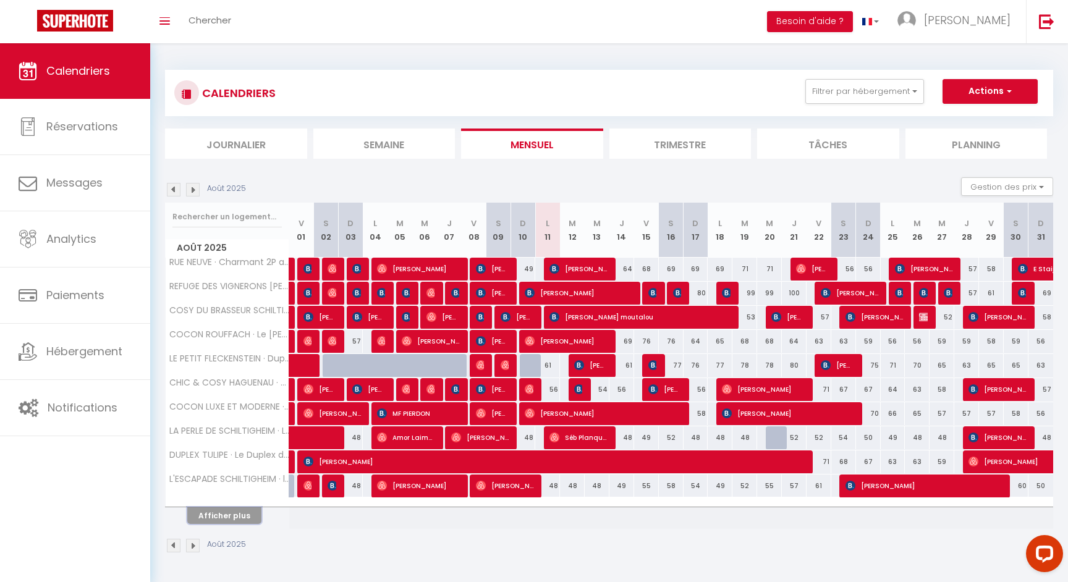
click at [241, 515] on button "Afficher plus" at bounding box center [224, 515] width 74 height 17
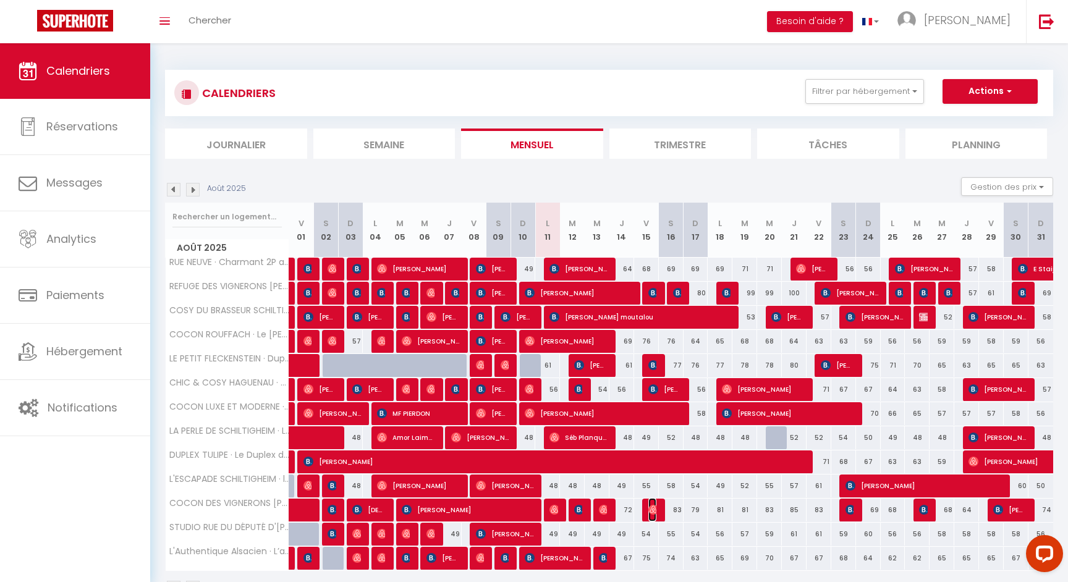
click at [652, 511] on img at bounding box center [653, 510] width 10 height 10
select select "OK"
select select "0"
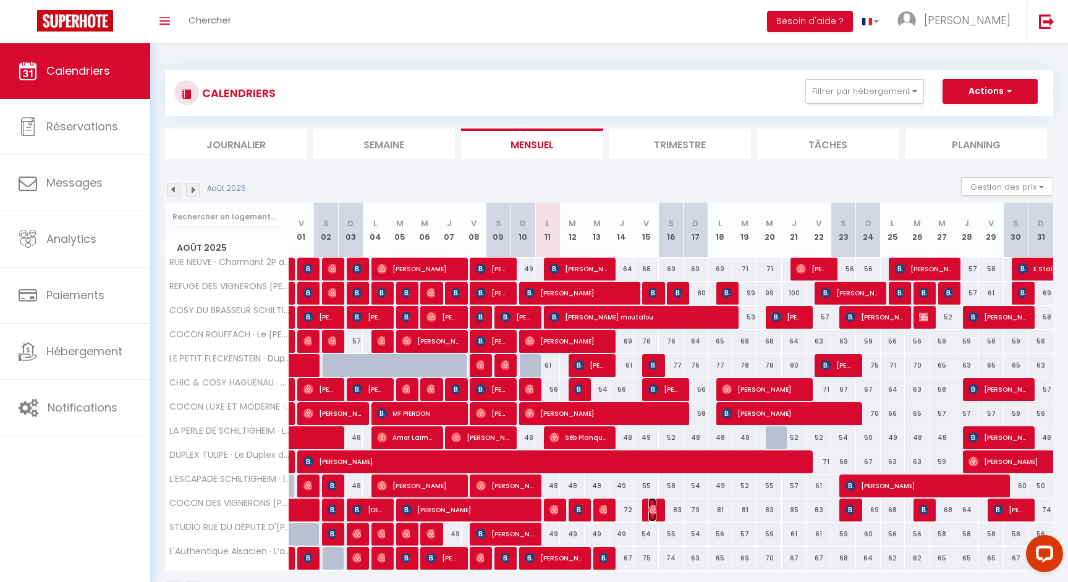
select select "1"
select select
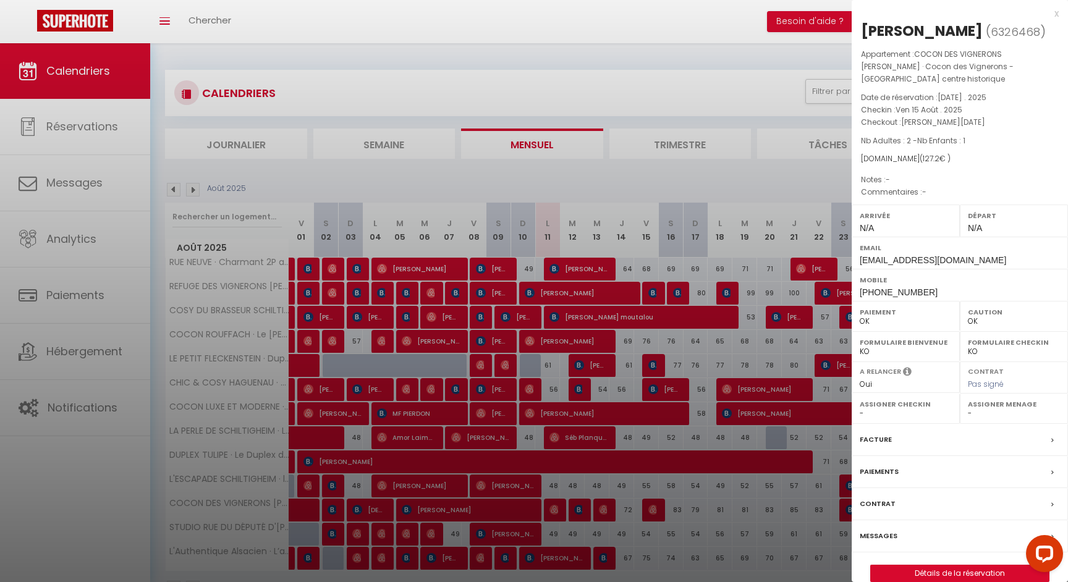
click at [652, 511] on div at bounding box center [534, 291] width 1068 height 582
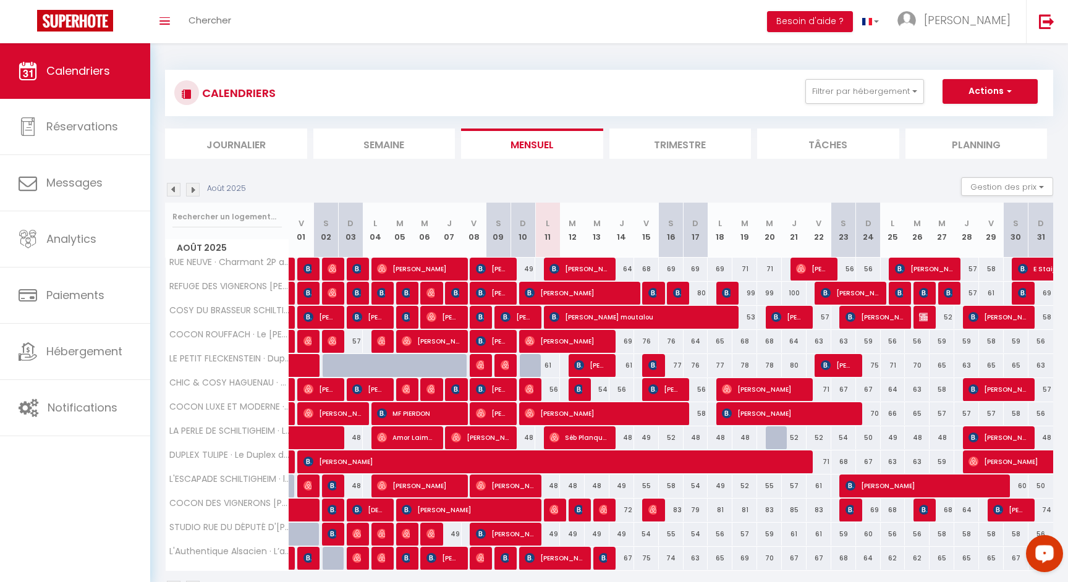
click at [1049, 555] on icon "Open LiveChat chat widget" at bounding box center [1045, 553] width 12 height 8
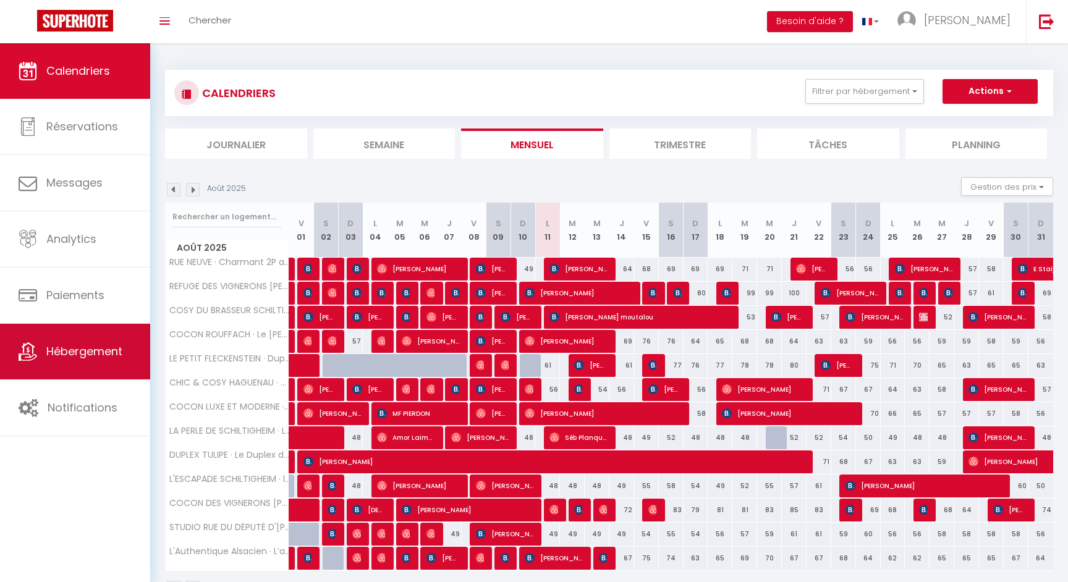
click at [68, 352] on span "Hébergement" at bounding box center [84, 351] width 76 height 15
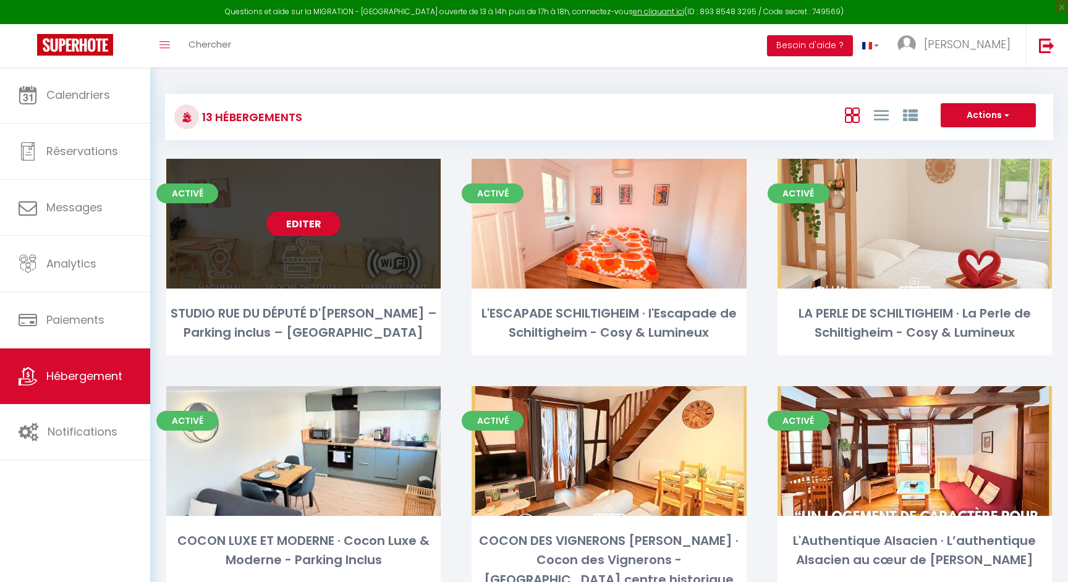
click at [334, 255] on div "Editer" at bounding box center [303, 224] width 274 height 130
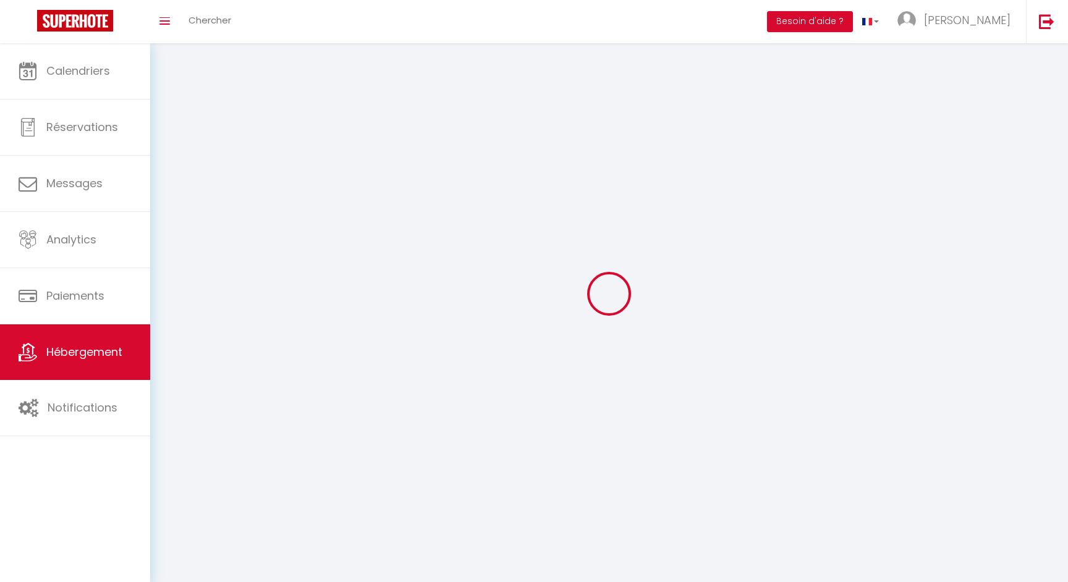
select select "1"
select select
select select "28"
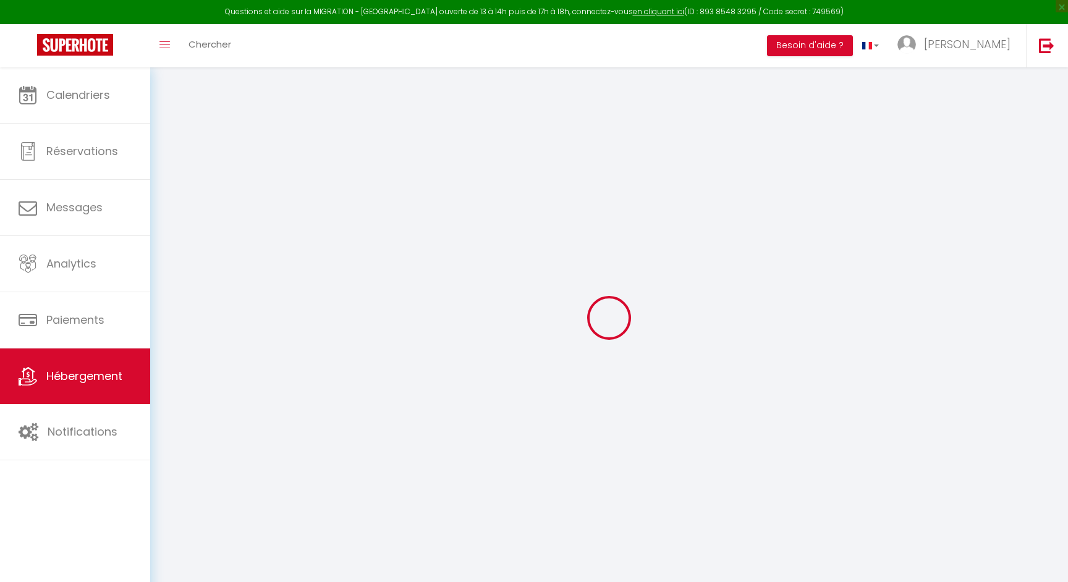
select select
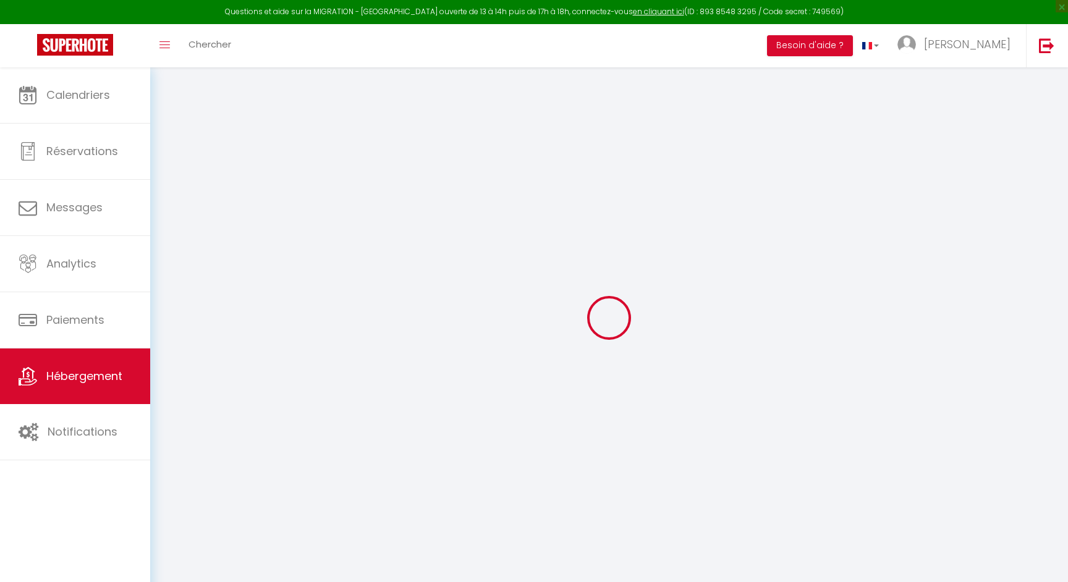
select select
checkbox input "false"
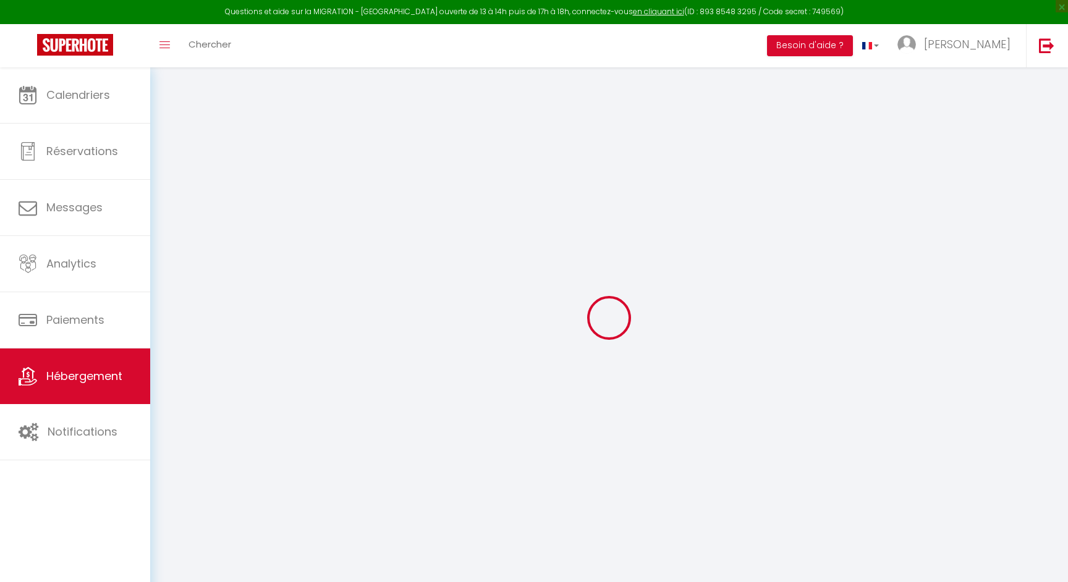
select select
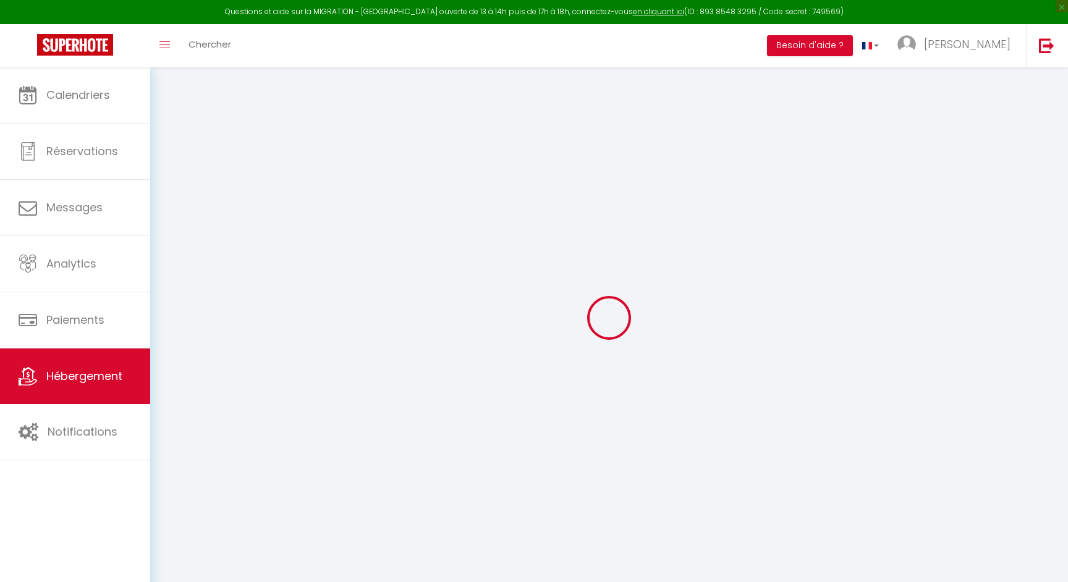
select select
checkbox input "false"
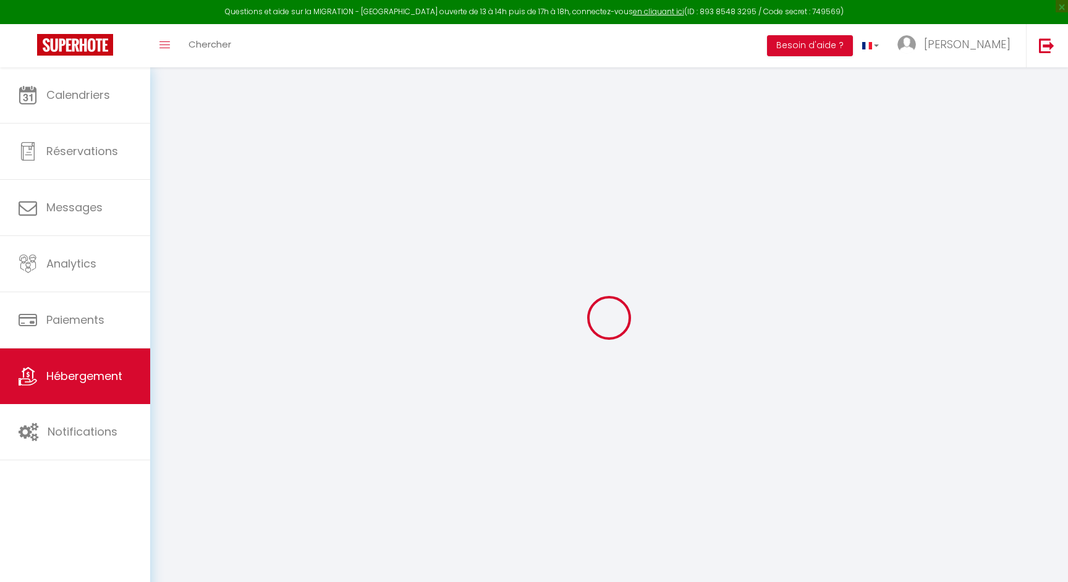
checkbox input "false"
select select
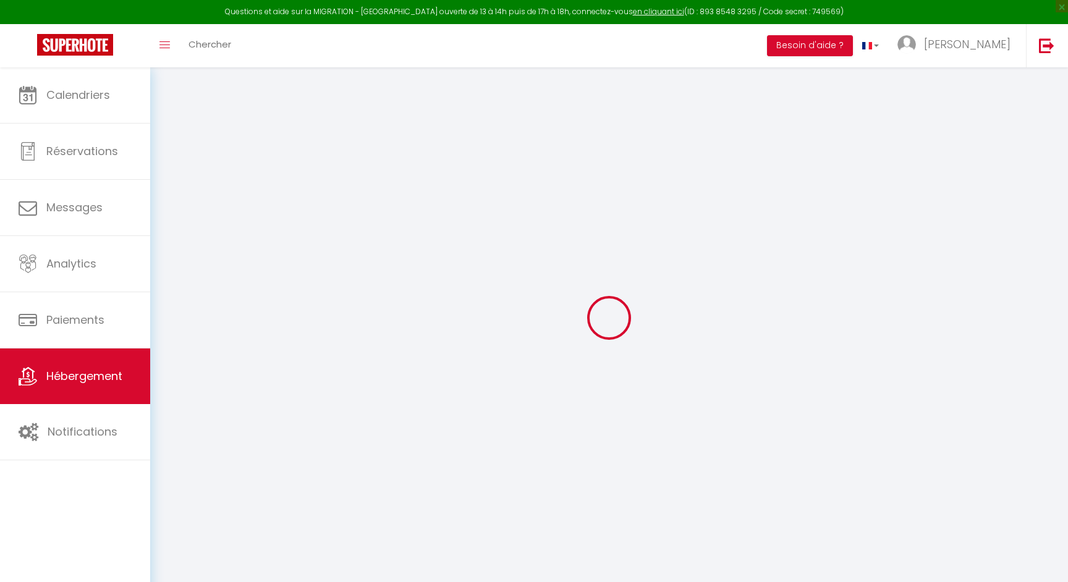
select select
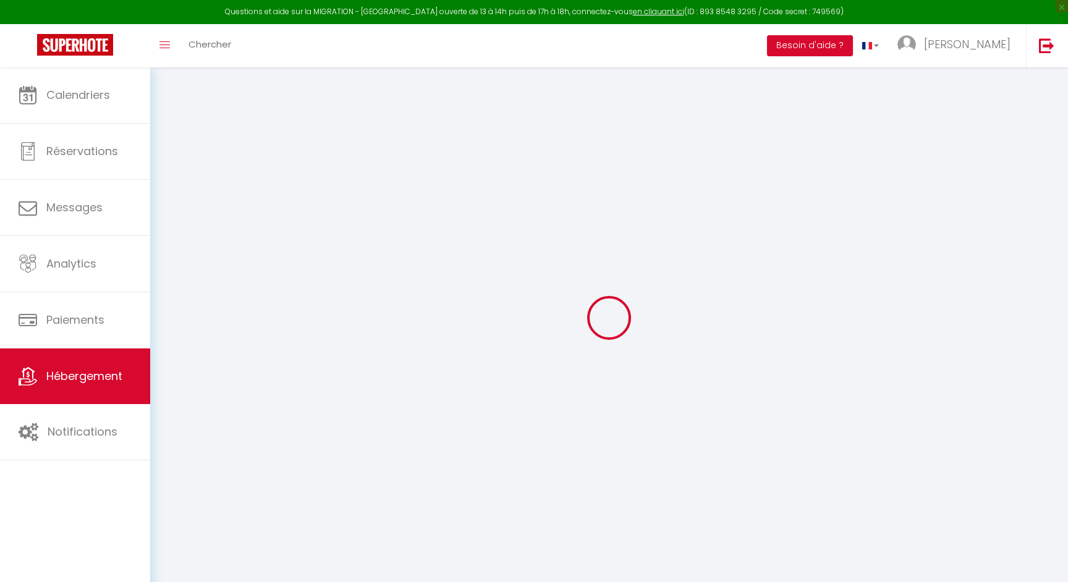
checkbox input "false"
select select
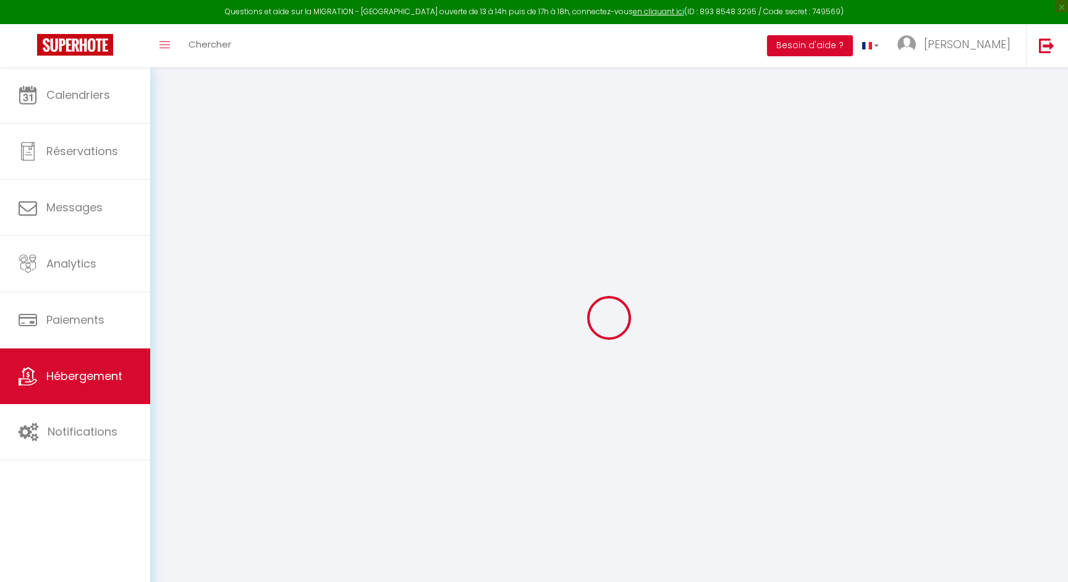
select select
type input "STUDIO RUE DU DÉPUTÉ [PERSON_NAME] – Parking inclus – [GEOGRAPHIC_DATA]"
type input "[PERSON_NAME]"
select select "2"
select select "0"
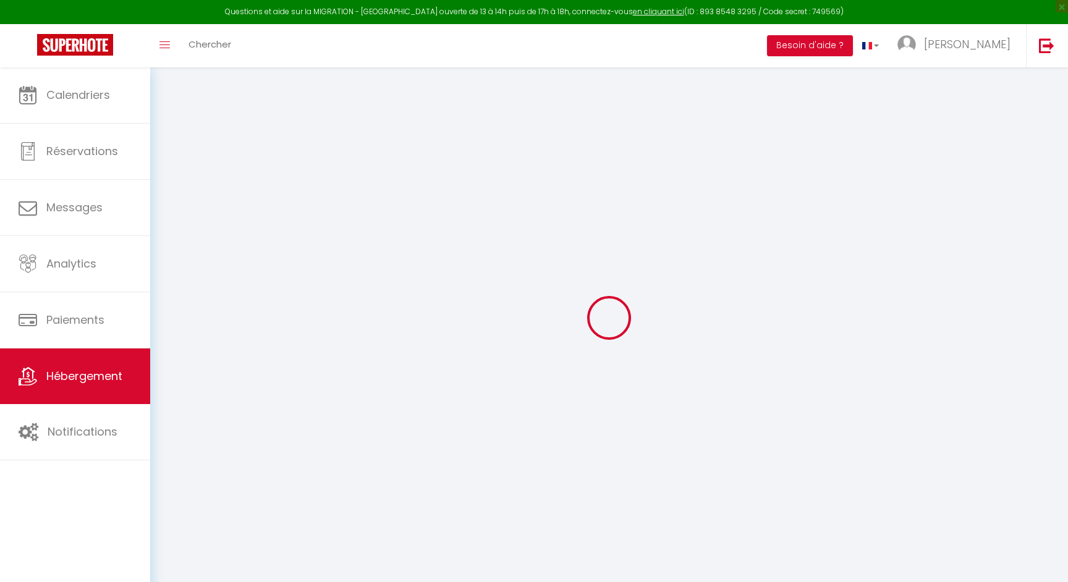
type input "46"
type input "20"
select select
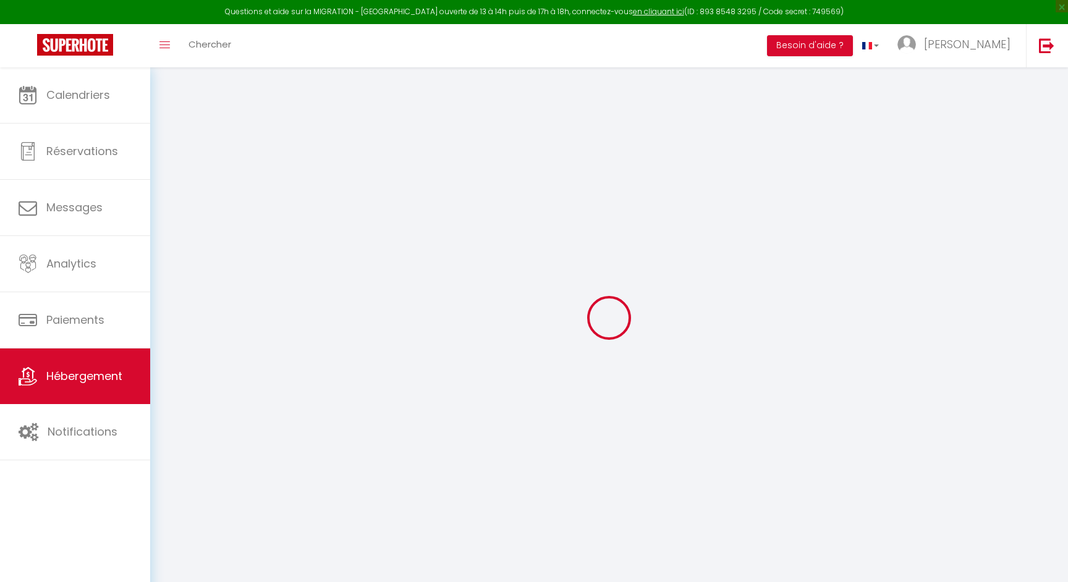
select select
type input "35 Rue du Député Hallez"
type input "67500"
type input "Haguenau"
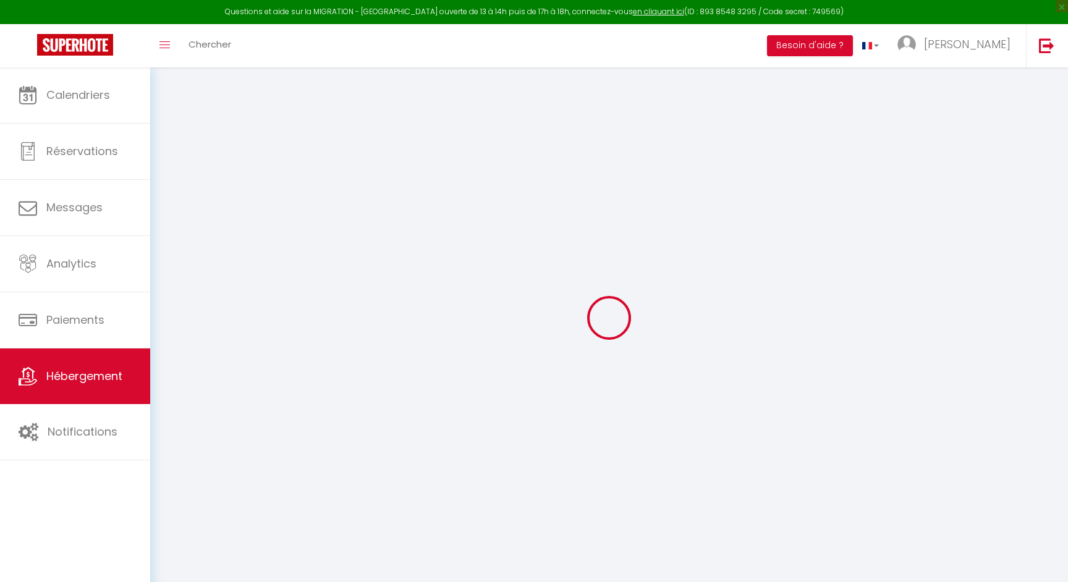
type input "[PERSON_NAME][EMAIL_ADDRESS][PERSON_NAME][DOMAIN_NAME]"
select select "13644"
checkbox input "false"
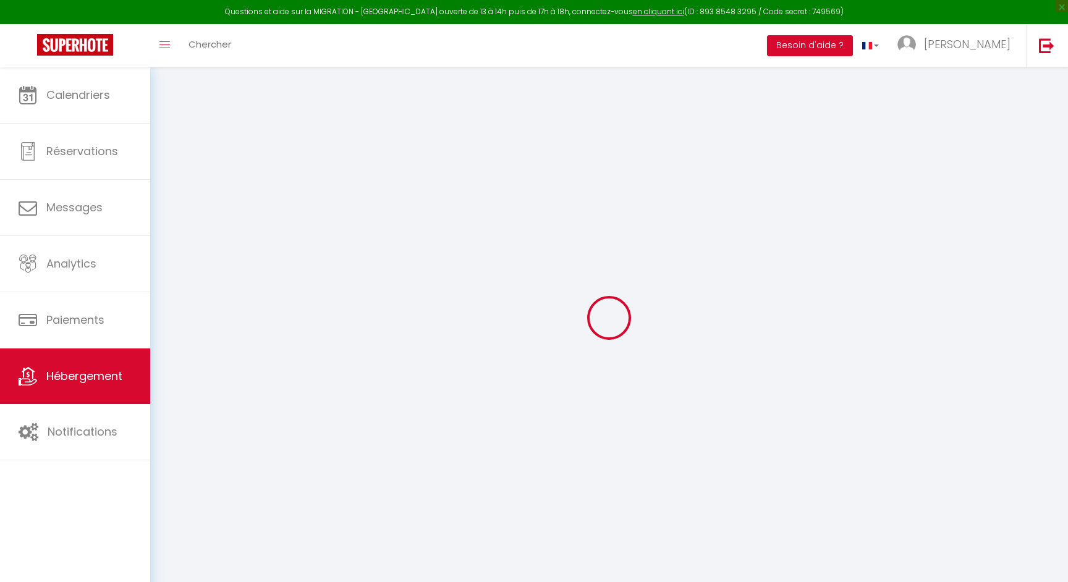
checkbox input "false"
select select
type input "0"
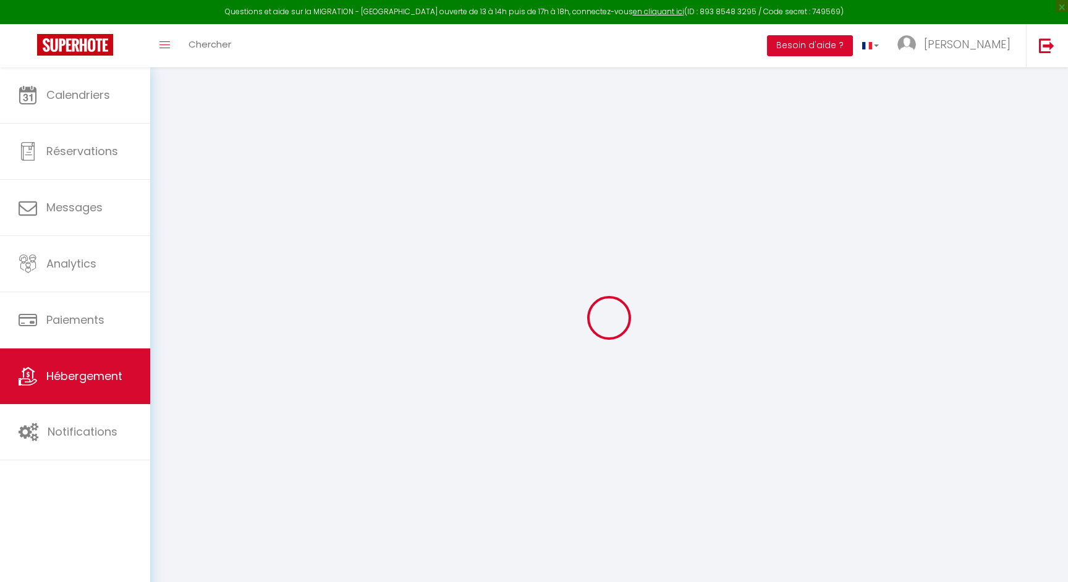
type input "0"
select select
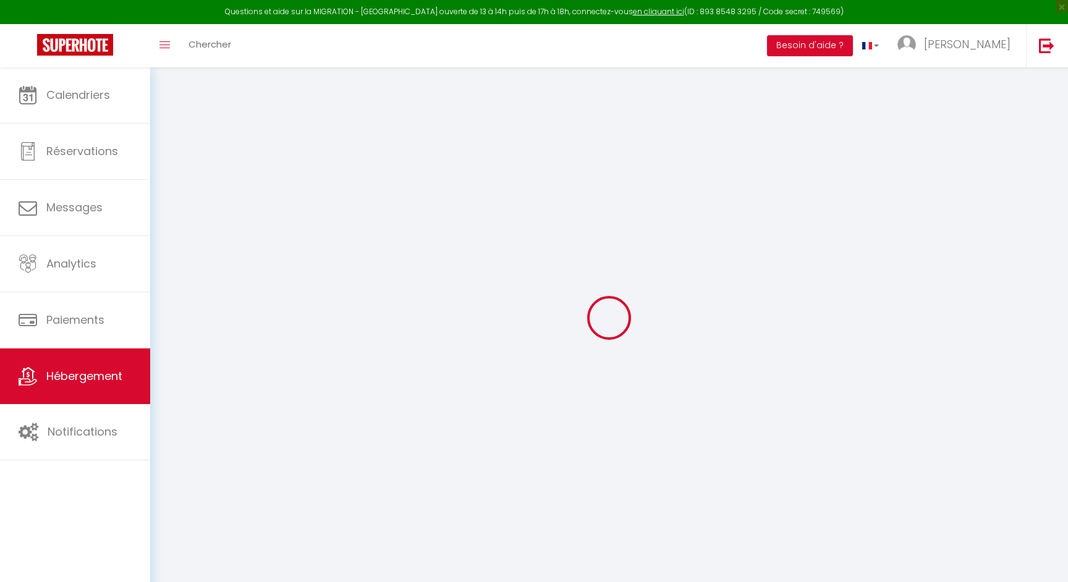
select select
checkbox input "false"
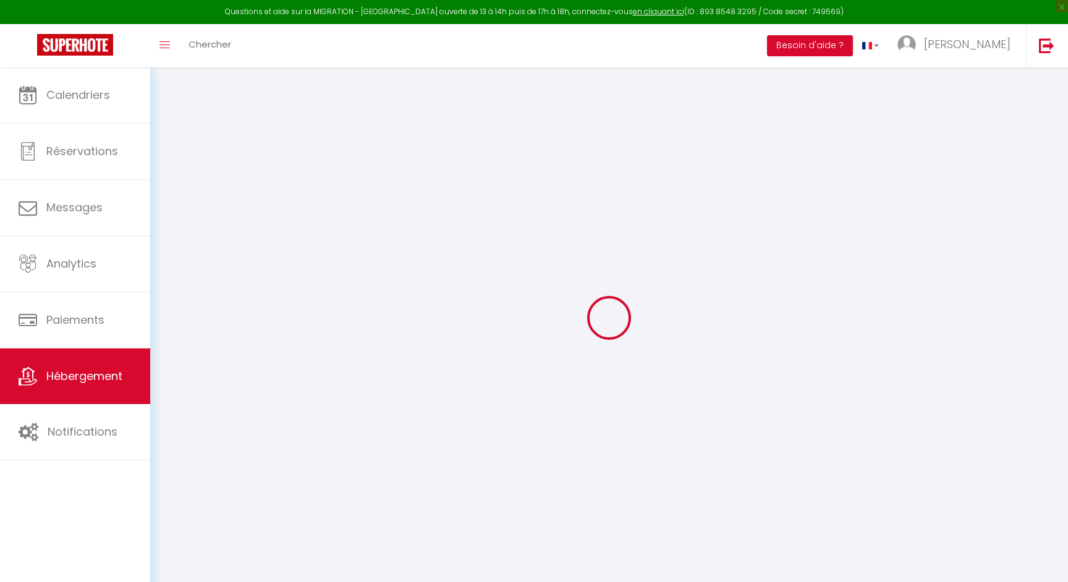
checkbox input "false"
select select
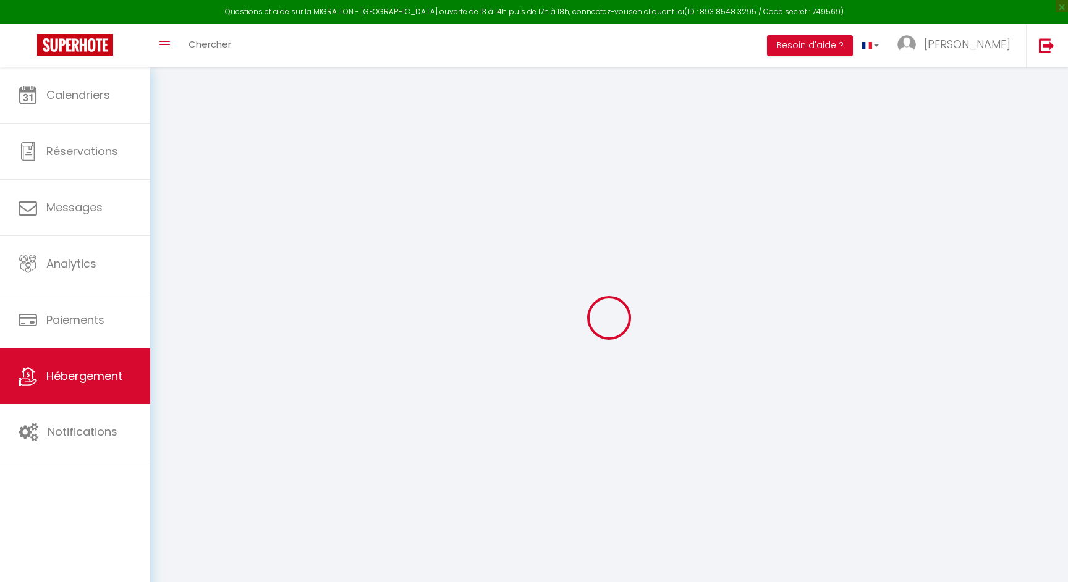
select select
checkbox input "false"
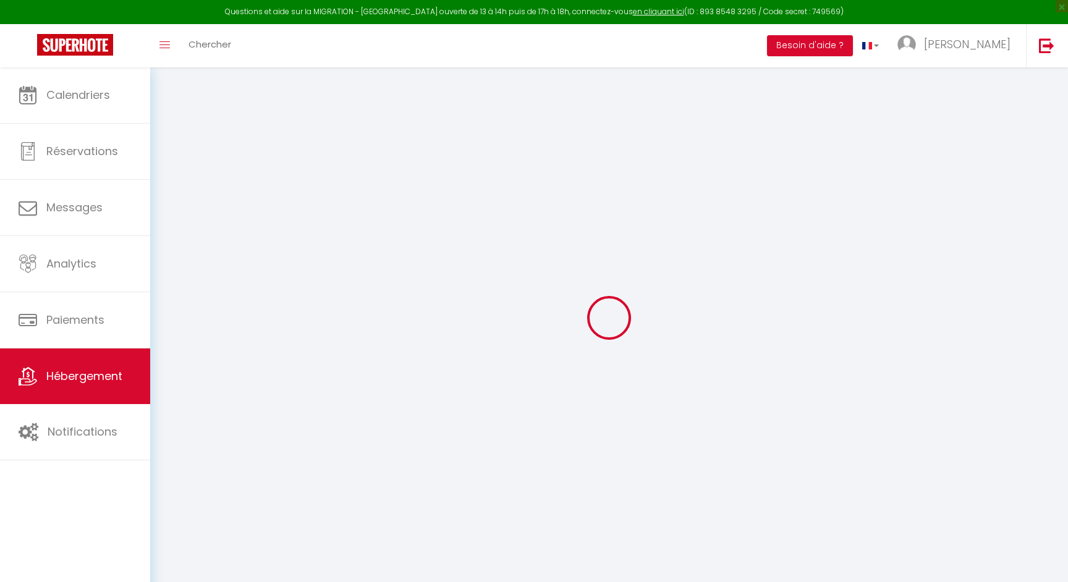
select select "+ 20 %"
select select "+ 30 %"
select select "14:00"
select select
select select "11:00"
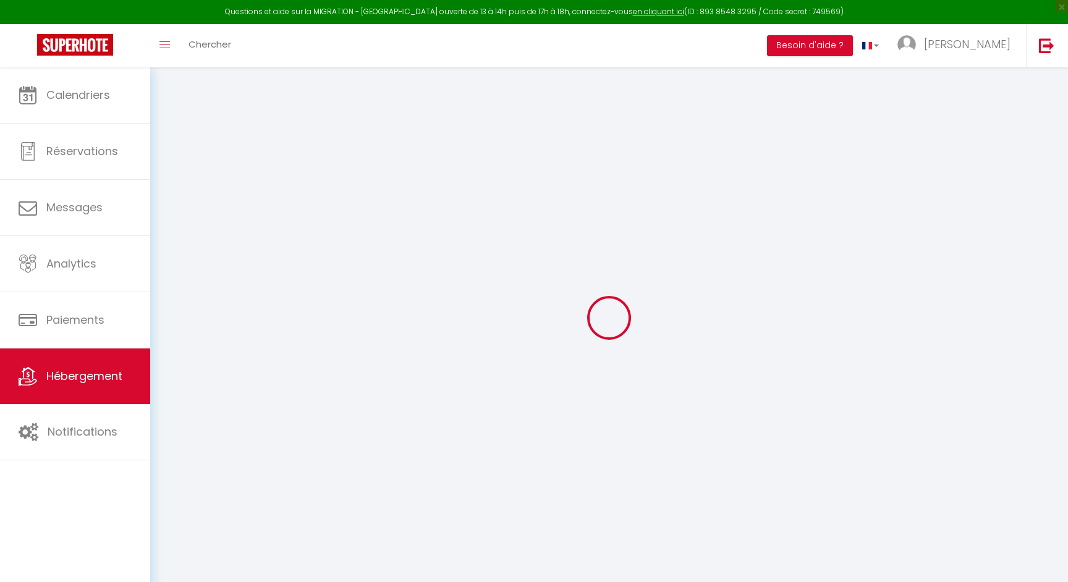
select select "30"
select select "120"
select select
checkbox input "false"
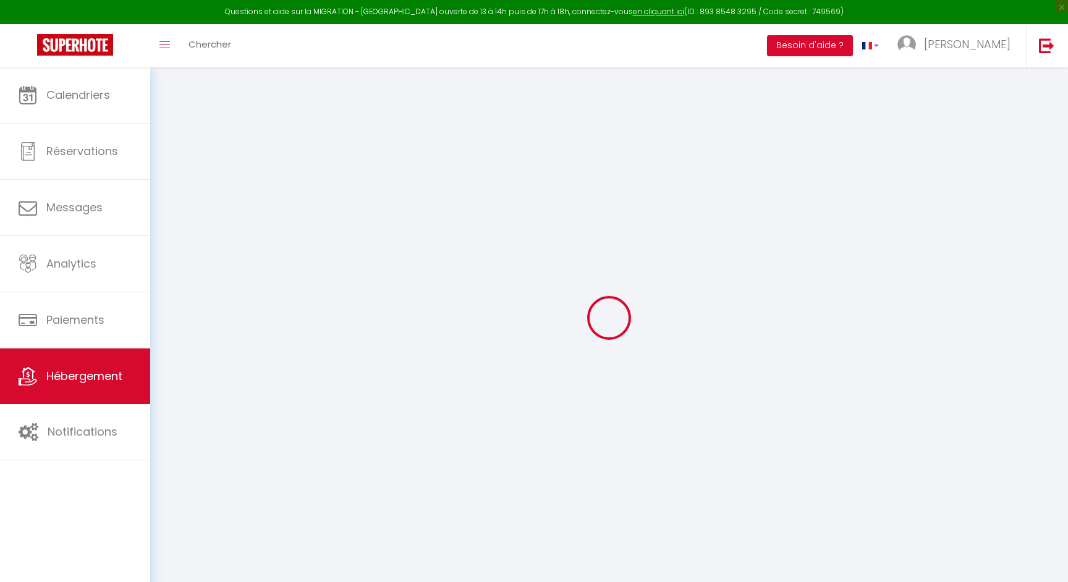
checkbox input "false"
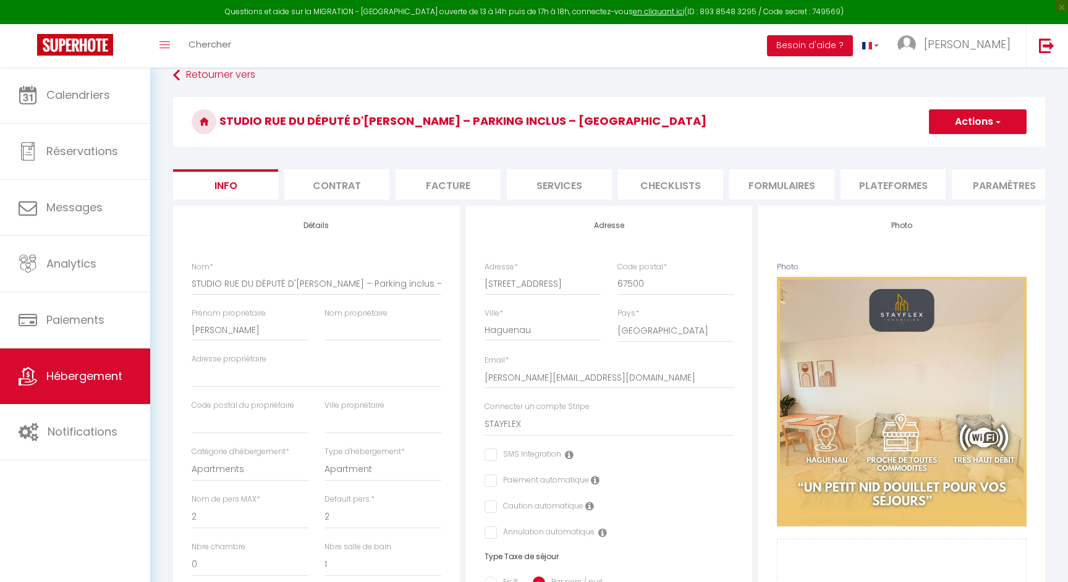
select select
checkbox input "false"
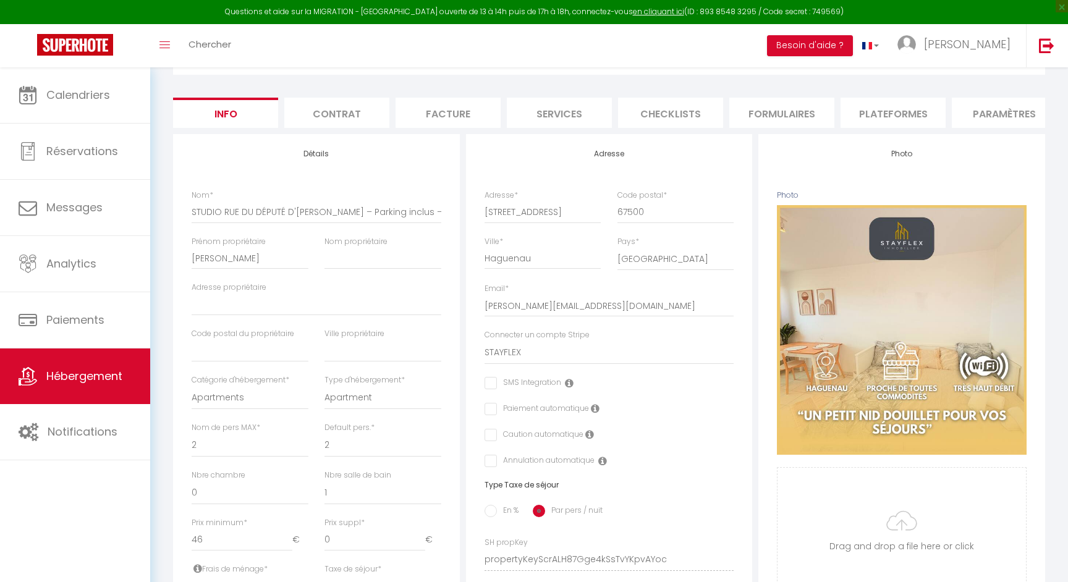
scroll to position [89, 0]
click at [846, 108] on li "Plateformes" at bounding box center [892, 113] width 105 height 30
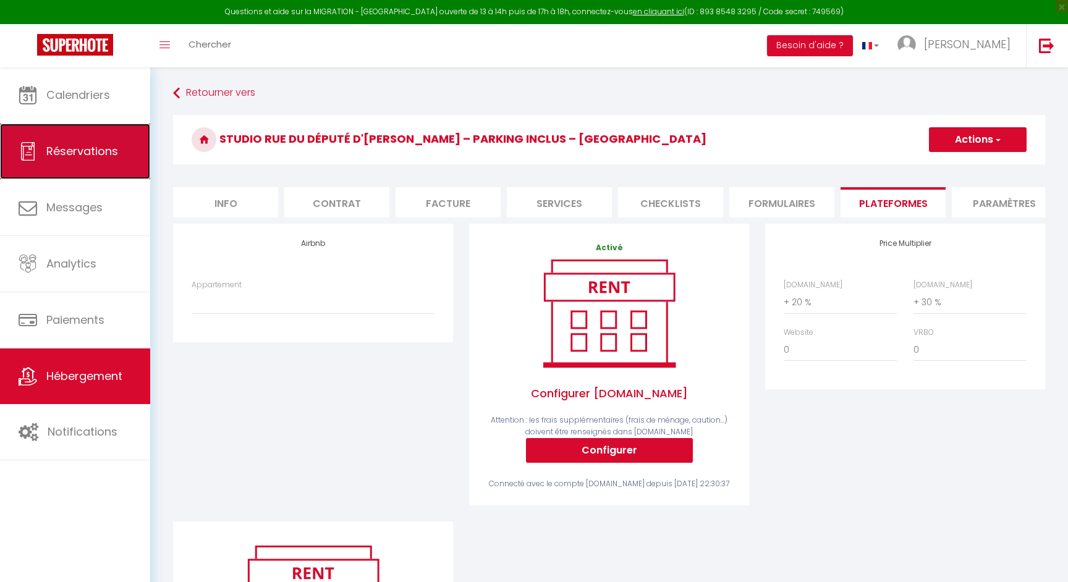
click at [119, 162] on link "Réservations" at bounding box center [75, 152] width 150 height 56
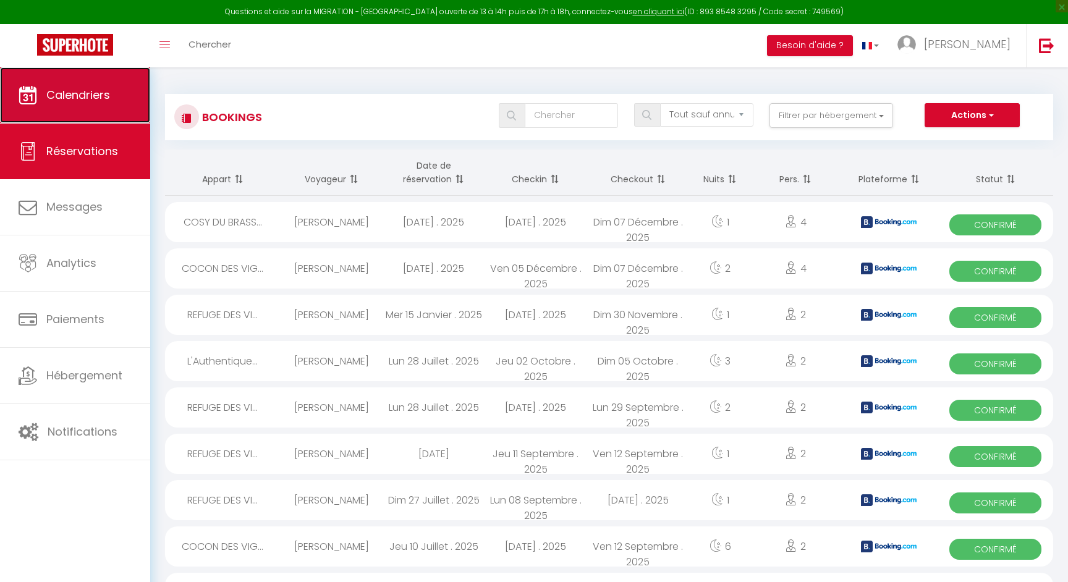
click at [106, 97] on span "Calendriers" at bounding box center [78, 94] width 64 height 15
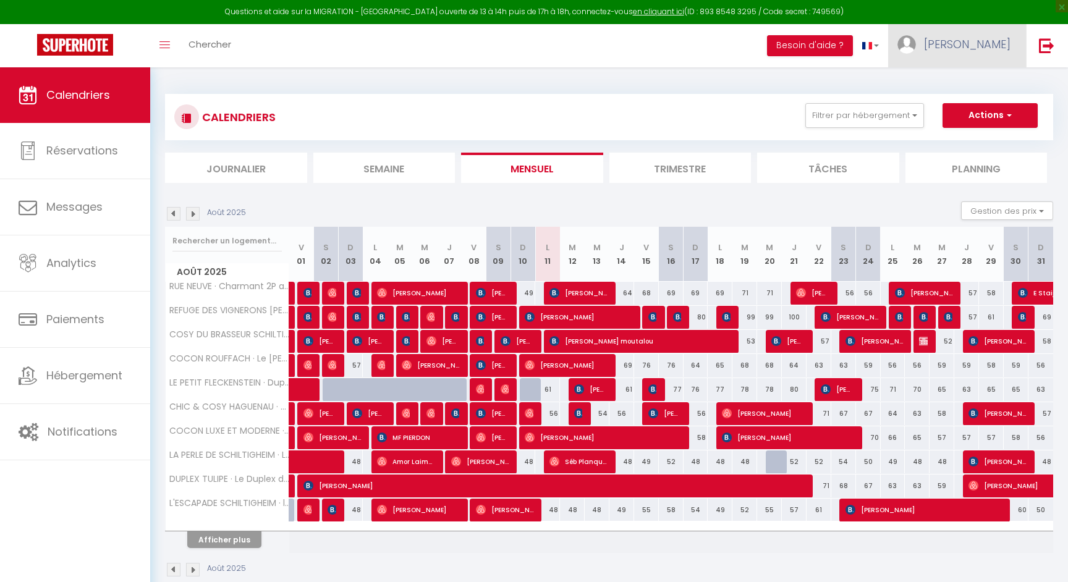
click at [978, 33] on link "[PERSON_NAME]" at bounding box center [957, 45] width 138 height 43
click at [960, 81] on link "Paramètres" at bounding box center [976, 85] width 91 height 21
select select "28"
select select "fr"
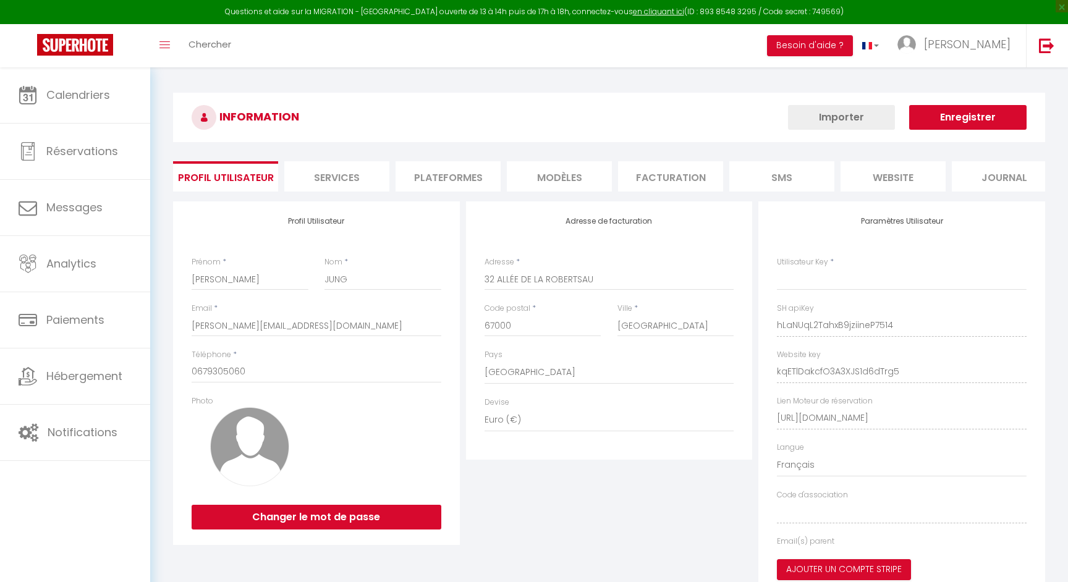
type input "hLaNUqL2TahxB9jziineP7514"
type input "kqETlDakcfO3A3XJS1d6dTrg5"
type input "[URL][DOMAIN_NAME]"
select select "fr"
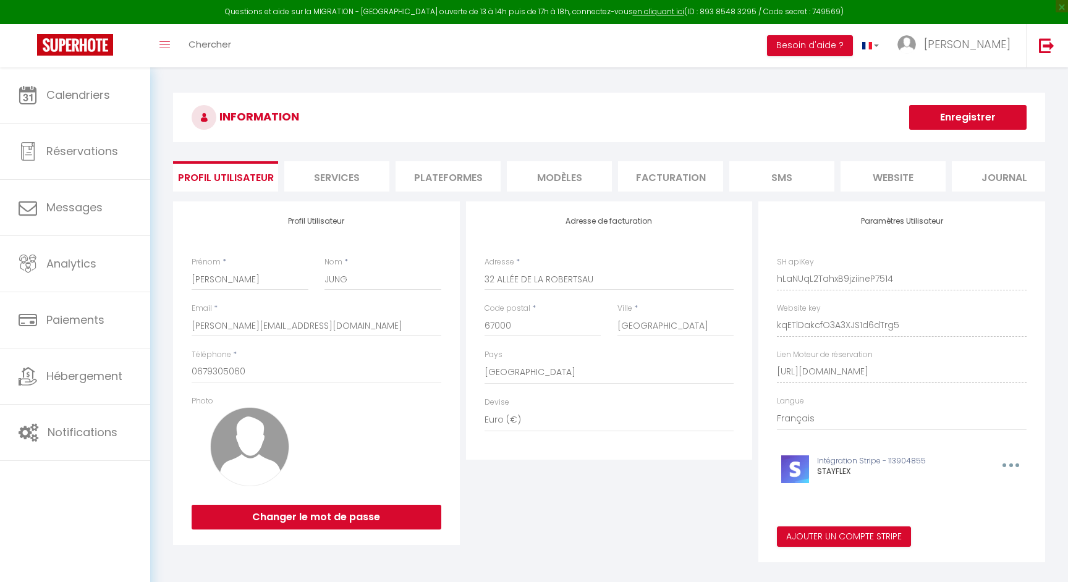
click at [435, 191] on li "Plateformes" at bounding box center [447, 176] width 105 height 30
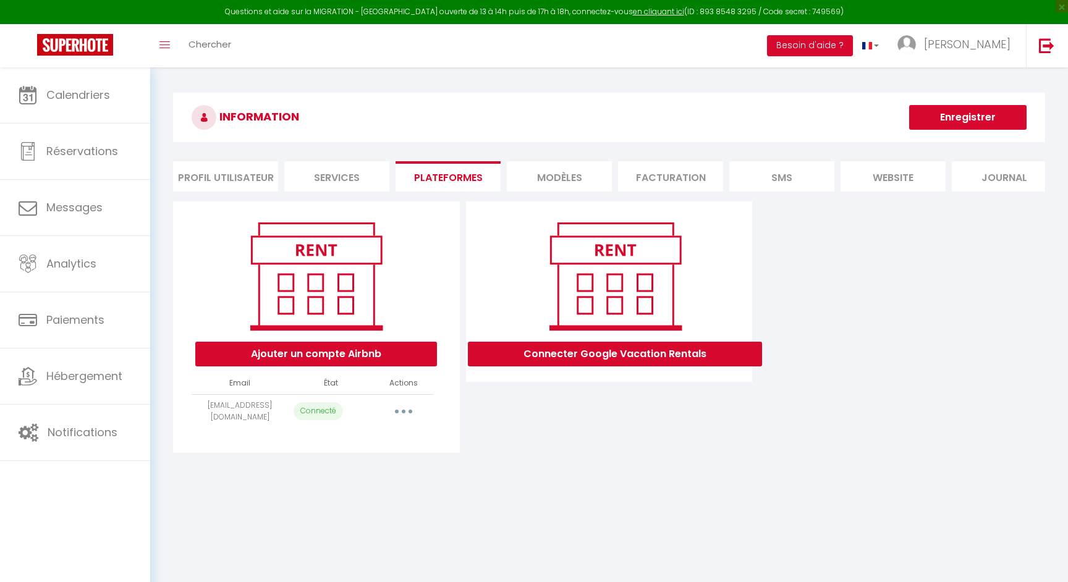
click at [402, 411] on icon "button" at bounding box center [404, 412] width 4 height 4
click at [368, 483] on link "Reconnecter le compte" at bounding box center [349, 483] width 137 height 21
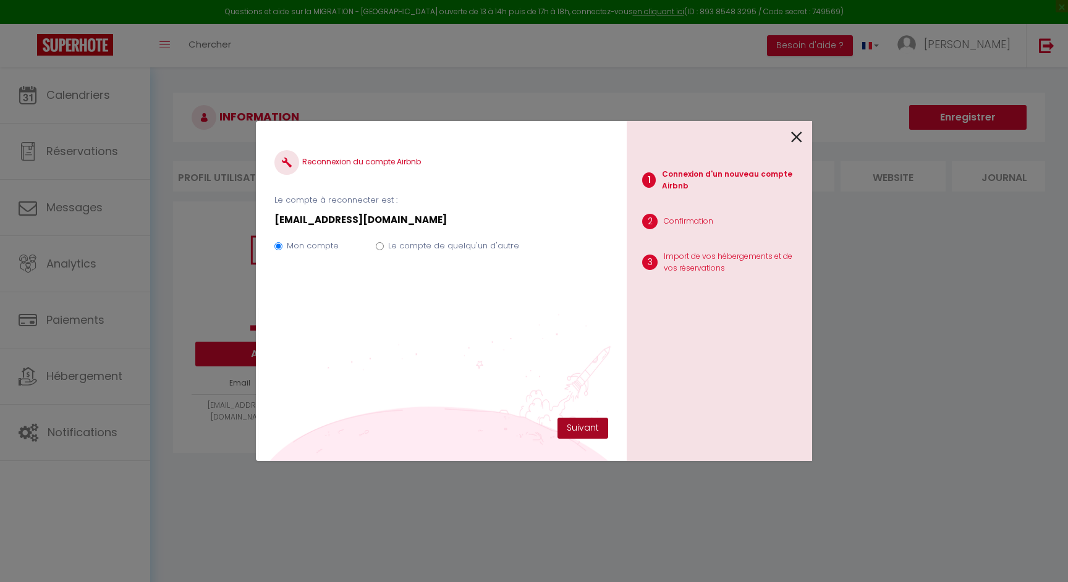
click at [576, 424] on button "Suivant" at bounding box center [582, 428] width 51 height 21
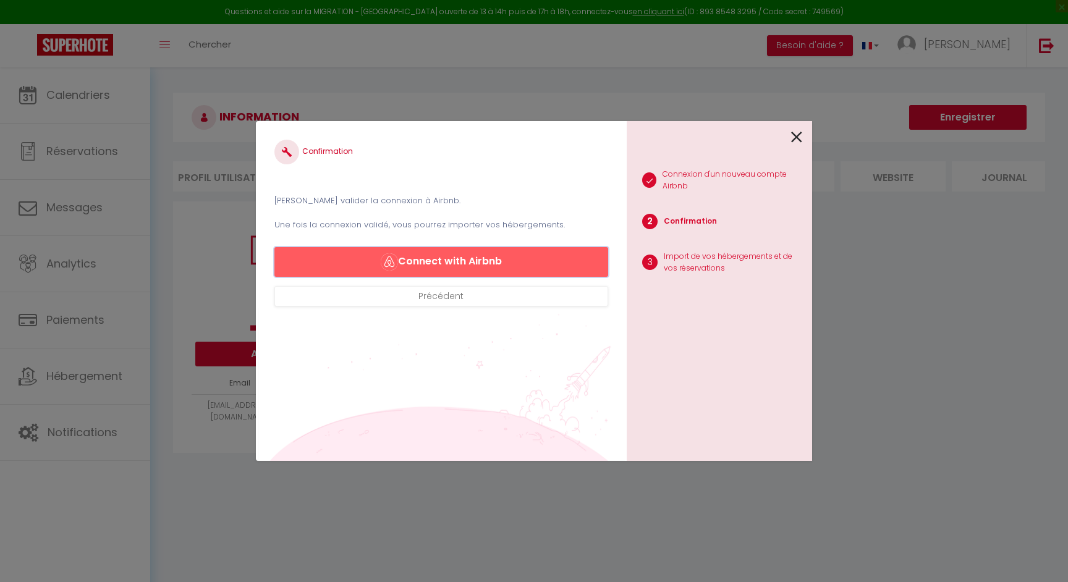
click at [489, 259] on button "Connect with Airbnb" at bounding box center [441, 262] width 334 height 30
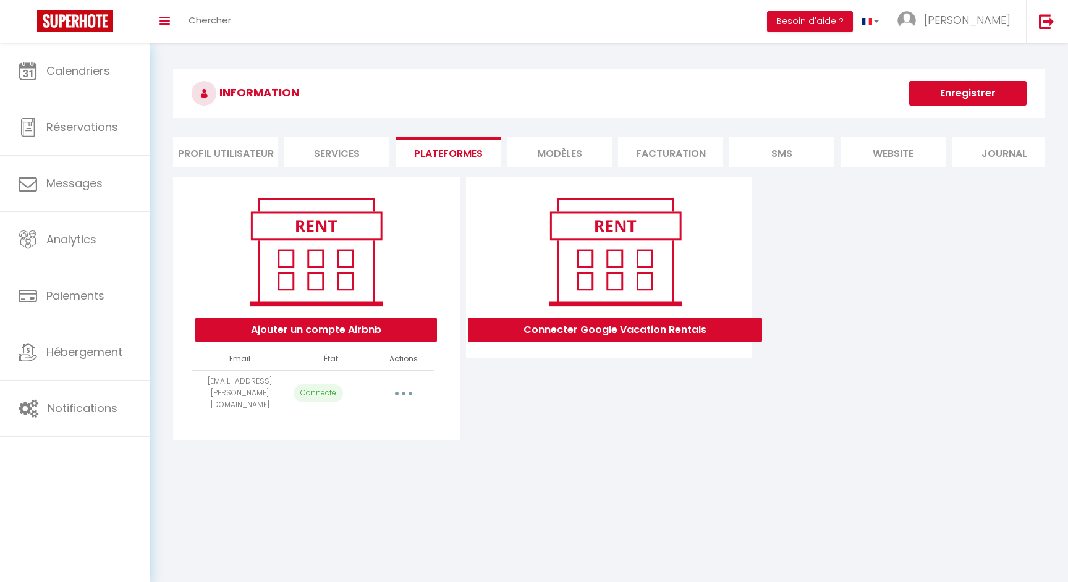
select select "64995"
select select
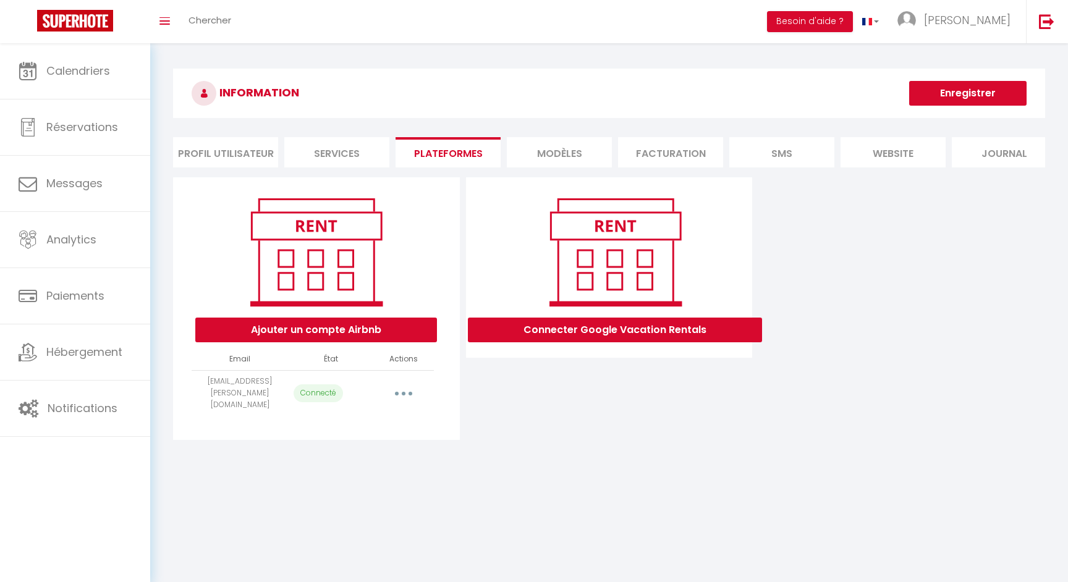
select select
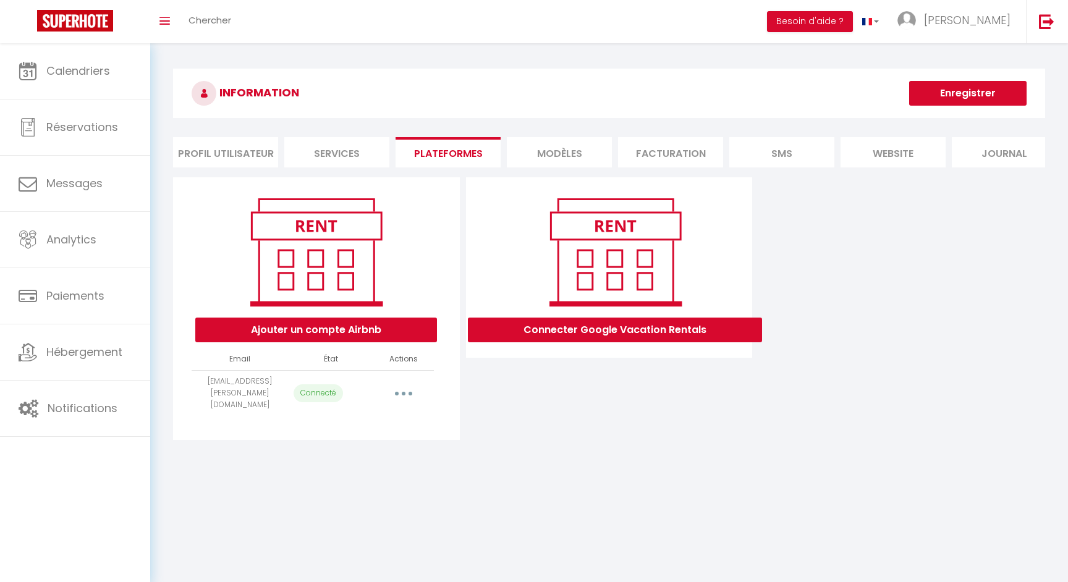
select select
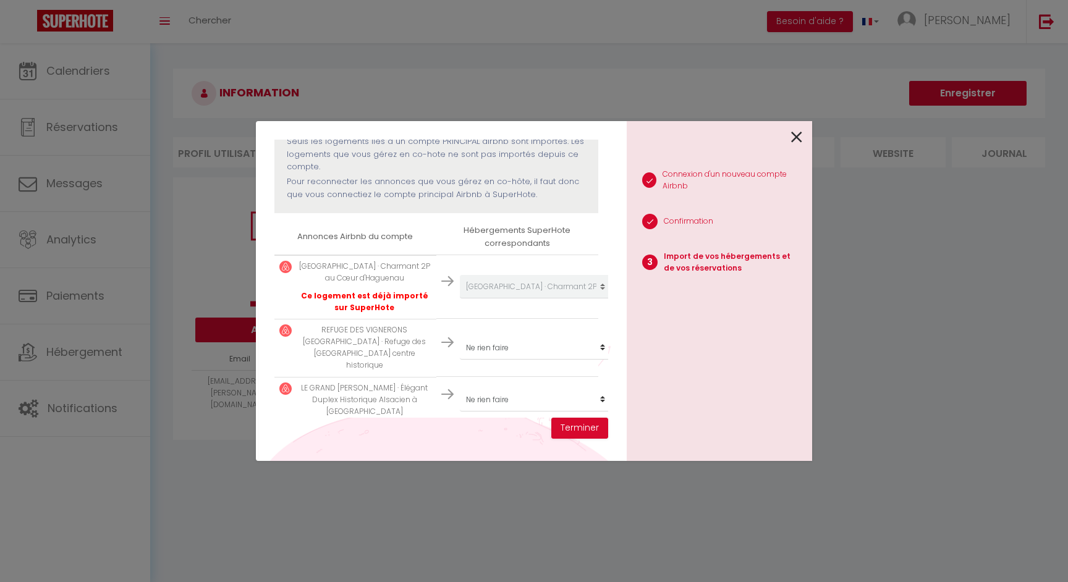
scroll to position [152, 0]
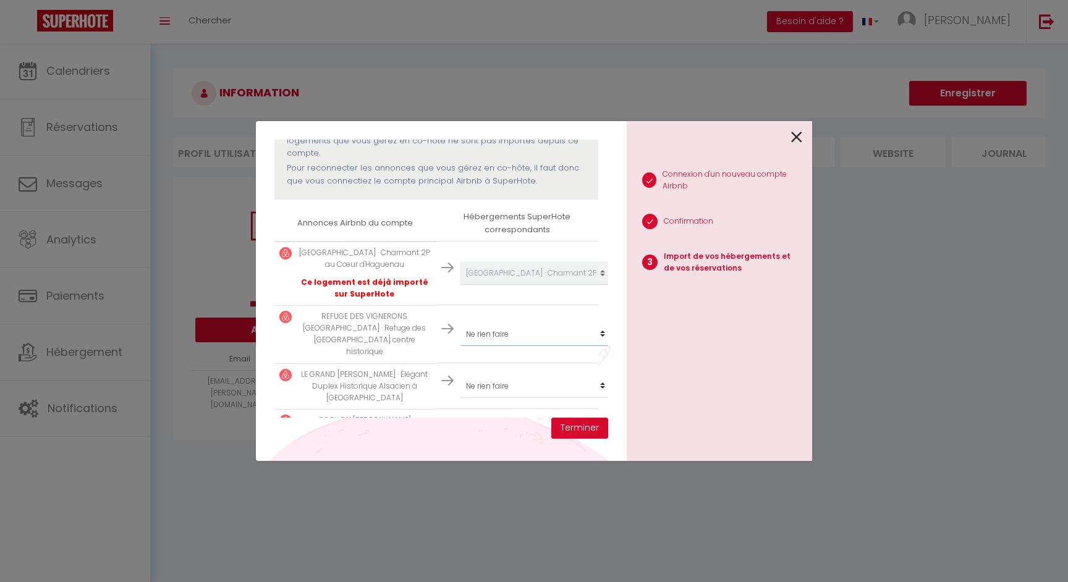
click at [546, 285] on select "Créer un nouveau hébergement Ne rien faire STUDIO RUE DU DÉPUTÉ D'HALLEZ · Le N…" at bounding box center [536, 272] width 152 height 23
select select "64996"
click at [525, 285] on select "Créer un nouveau hébergement Ne rien faire STUDIO [GEOGRAPHIC_DATA] [PERSON_NAM…" at bounding box center [536, 272] width 152 height 23
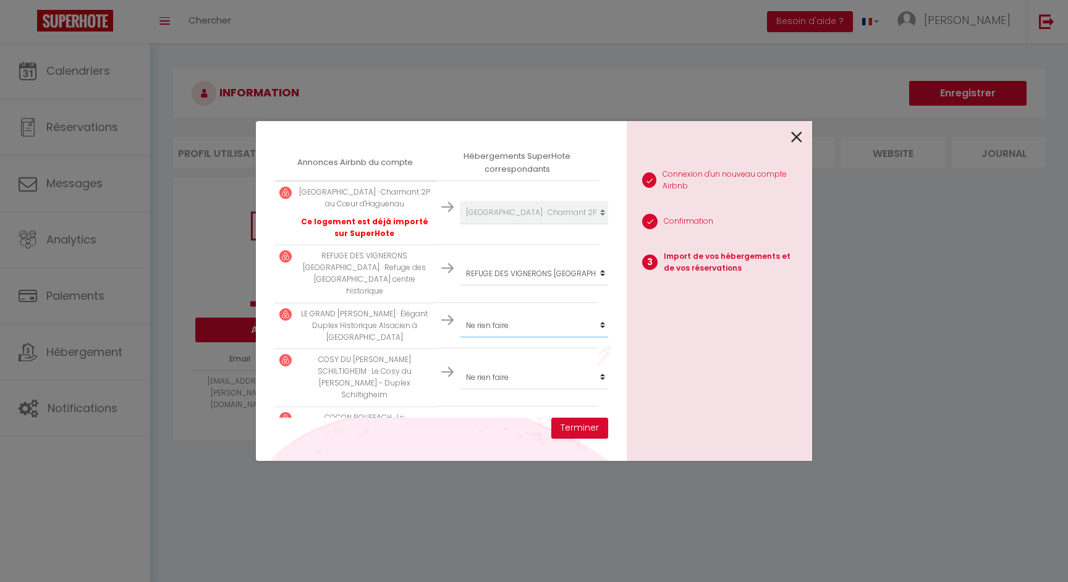
scroll to position [213, 0]
click at [510, 224] on select "Créer un nouveau hébergement Ne rien faire STUDIO [GEOGRAPHIC_DATA] [PERSON_NAM…" at bounding box center [536, 211] width 152 height 23
select select "64998"
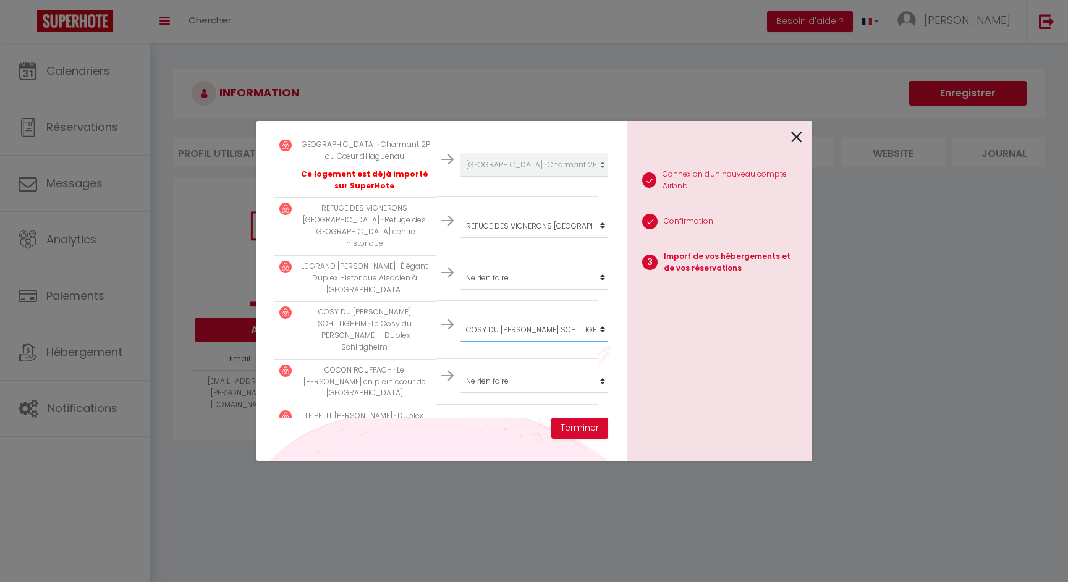
scroll to position [265, 0]
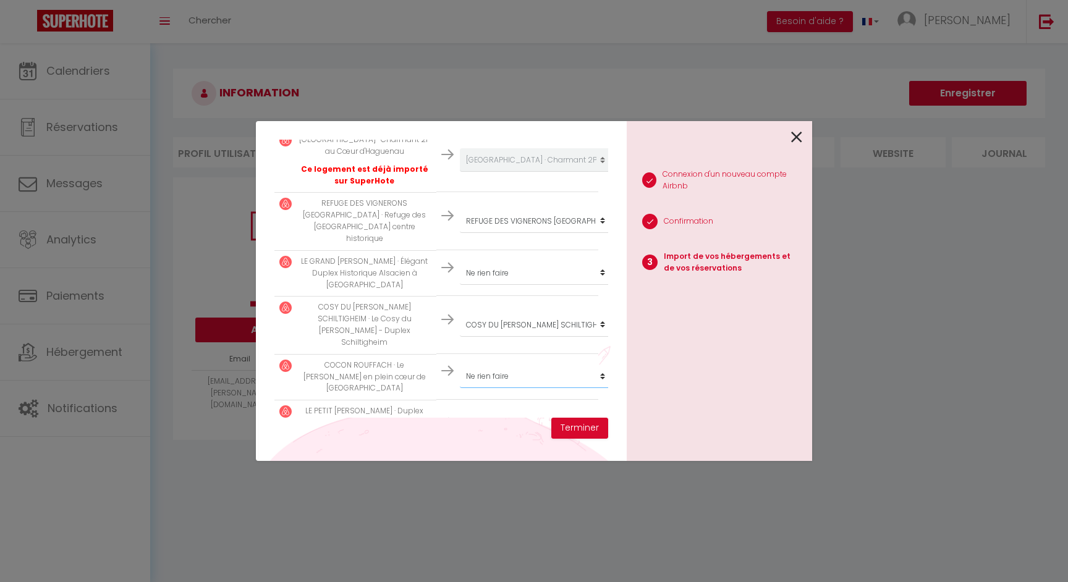
click at [505, 172] on select "Créer un nouveau hébergement Ne rien faire STUDIO [GEOGRAPHIC_DATA] [PERSON_NAM…" at bounding box center [536, 159] width 152 height 23
select select "64999"
click at [507, 172] on select "Créer un nouveau hébergement Ne rien faire STUDIO [GEOGRAPHIC_DATA] [PERSON_NAM…" at bounding box center [536, 159] width 152 height 23
select select "65000"
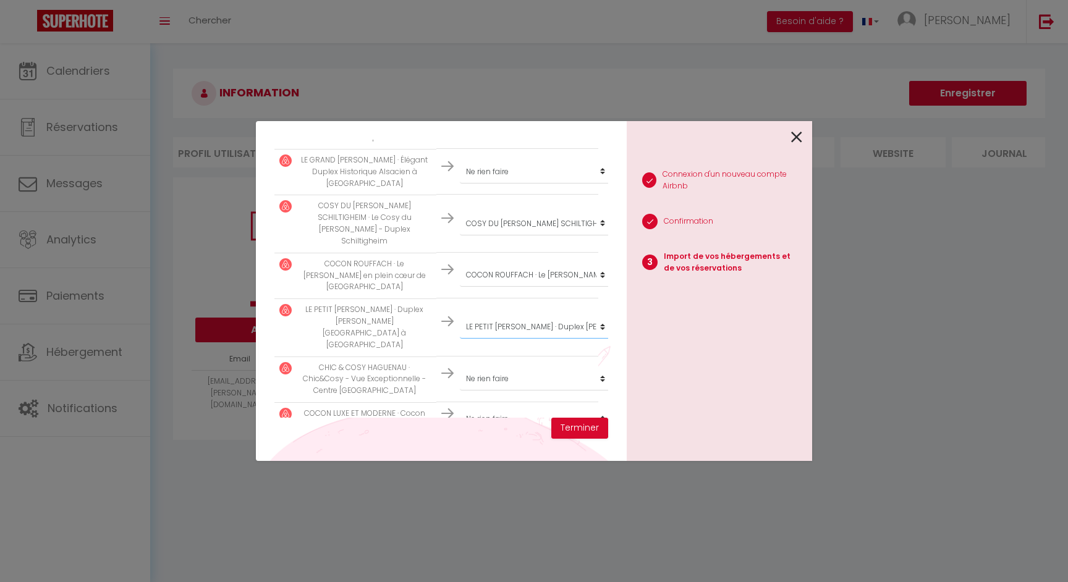
scroll to position [368, 0]
click at [505, 69] on select "Créer un nouveau hébergement Ne rien faire STUDIO [GEOGRAPHIC_DATA] [PERSON_NAM…" at bounding box center [536, 57] width 152 height 23
select select "65001"
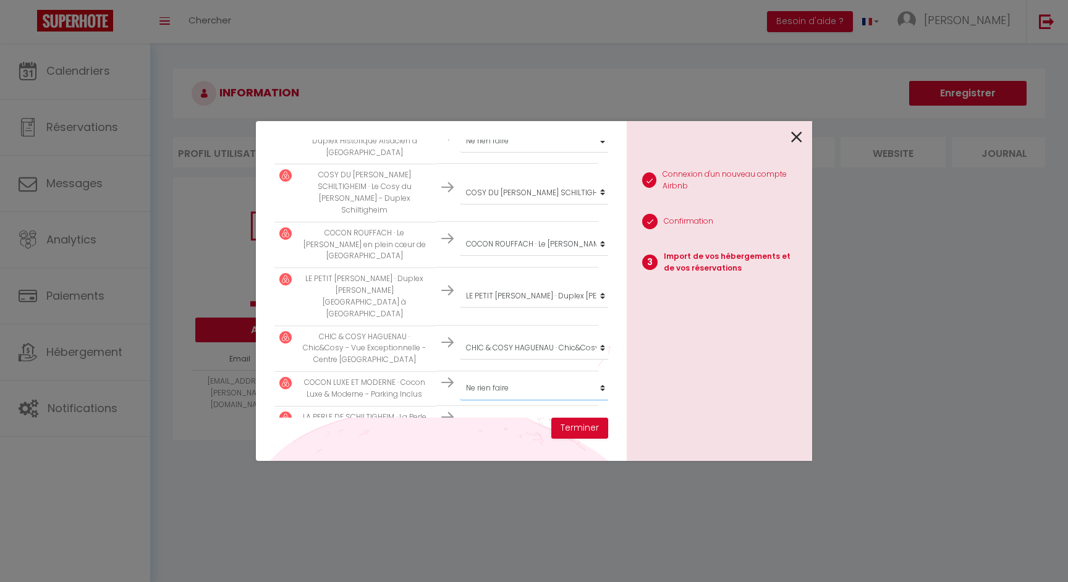
click at [510, 40] on select "Créer un nouveau hébergement Ne rien faire STUDIO [GEOGRAPHIC_DATA] [PERSON_NAM…" at bounding box center [536, 27] width 152 height 23
select select "65147"
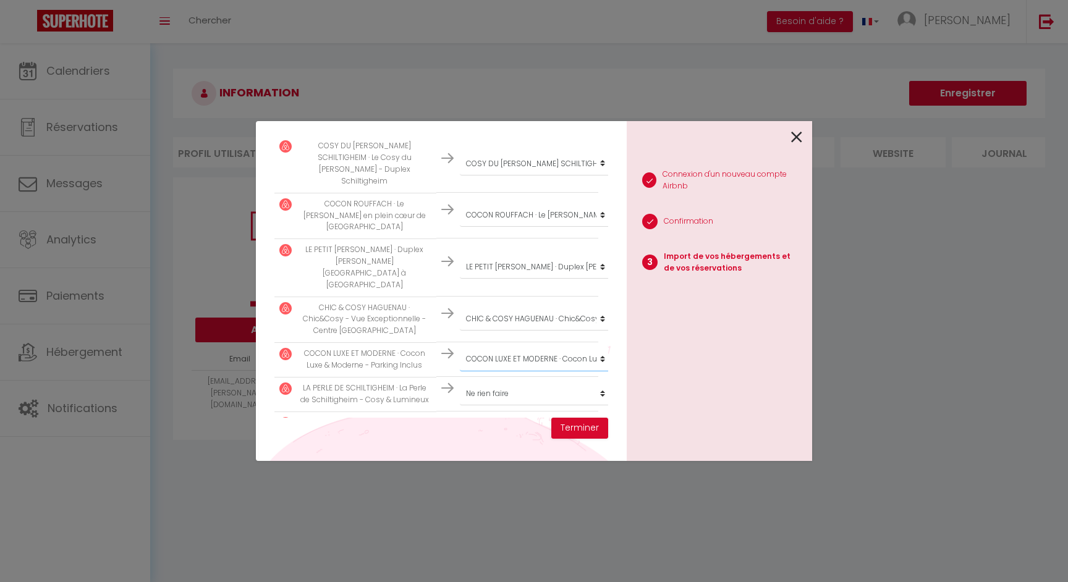
scroll to position [428, 0]
select select "67658"
select select "67838"
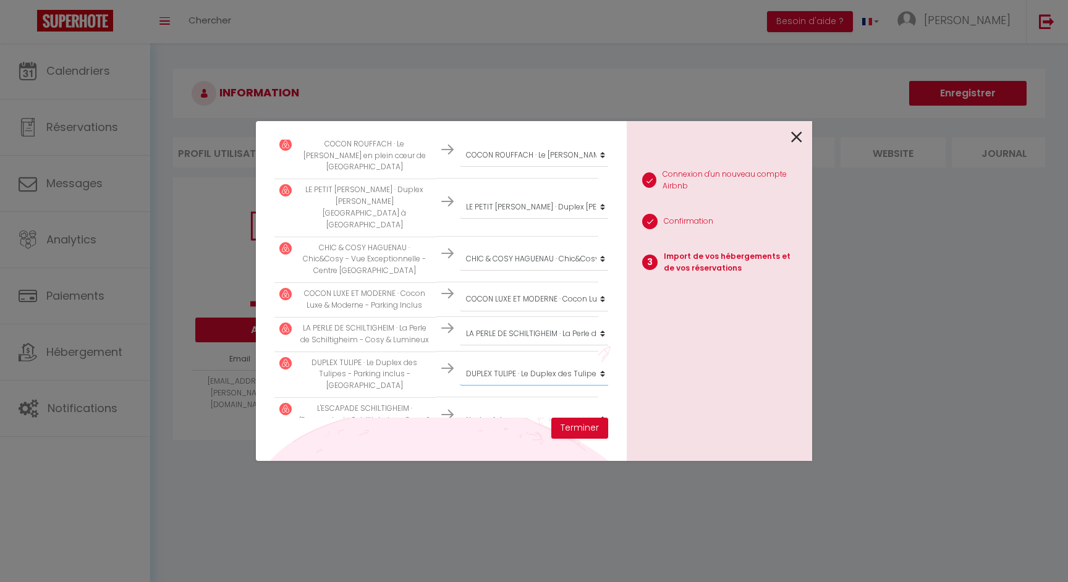
scroll to position [491, 0]
select select "68390"
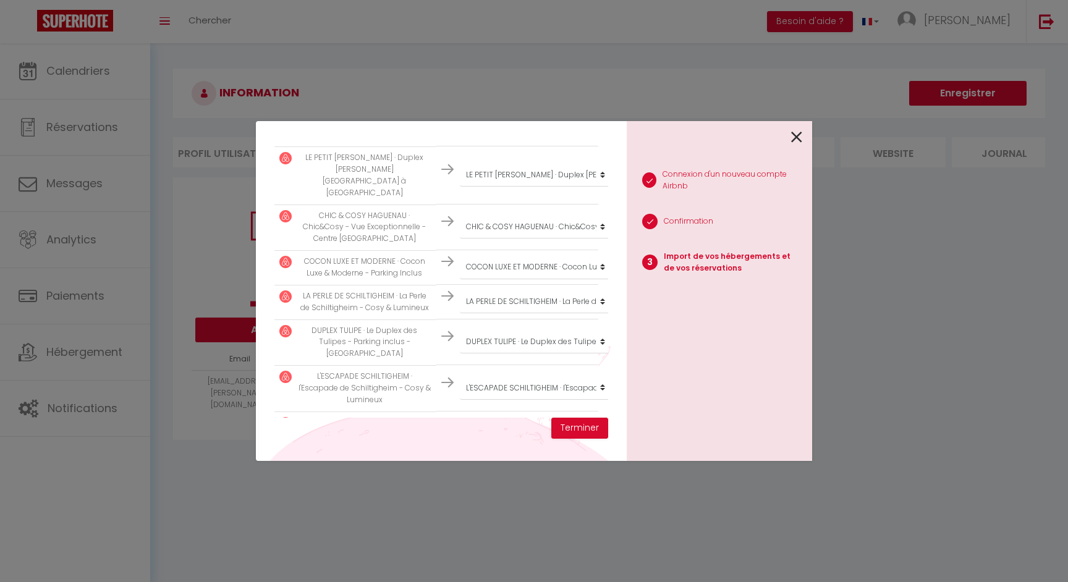
select select "71293"
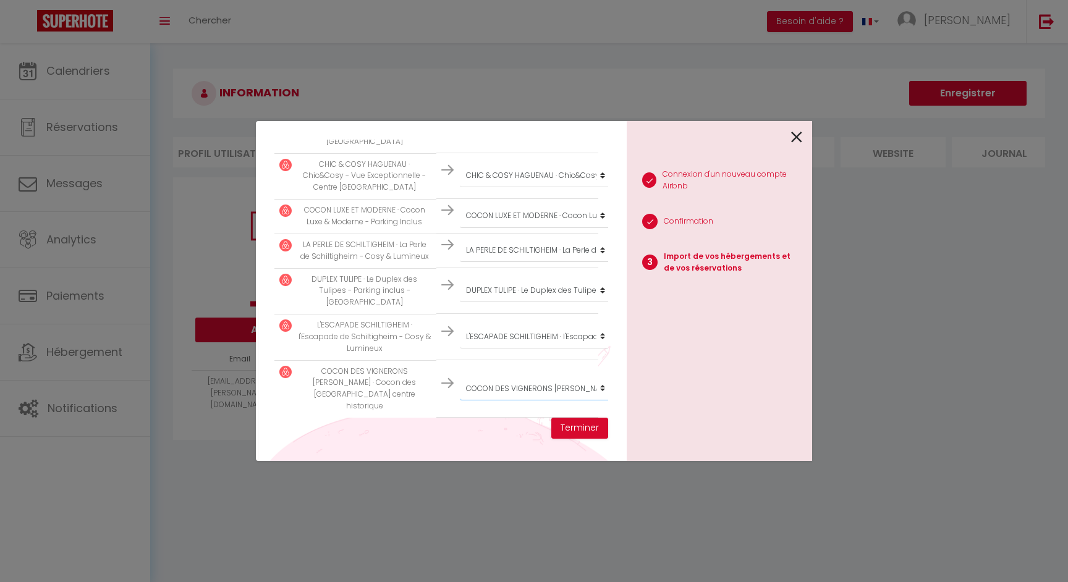
scroll to position [601, 0]
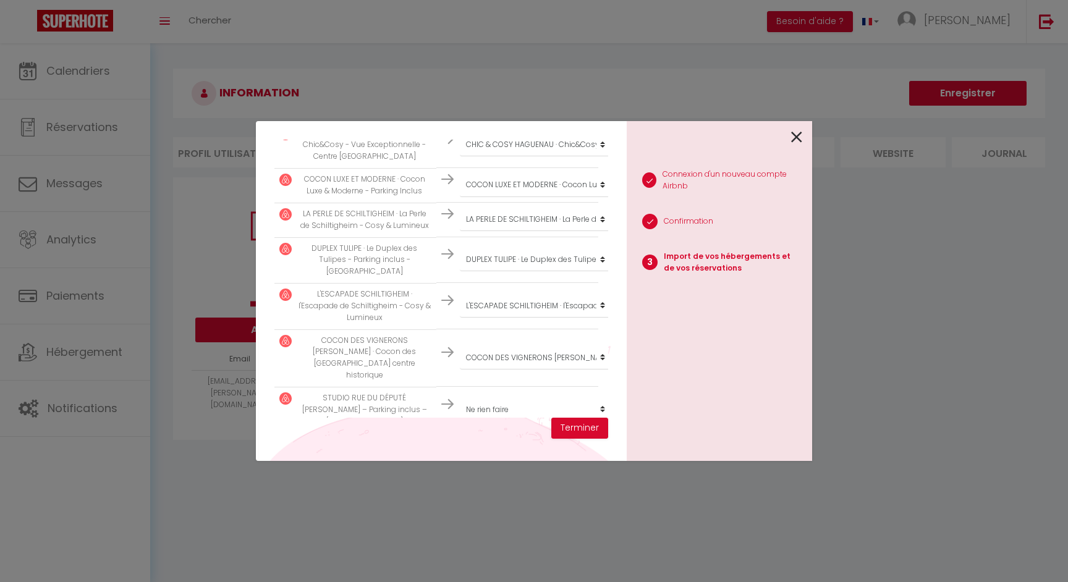
select select "72203"
select select "73657"
click at [585, 431] on button "Terminer" at bounding box center [579, 428] width 57 height 21
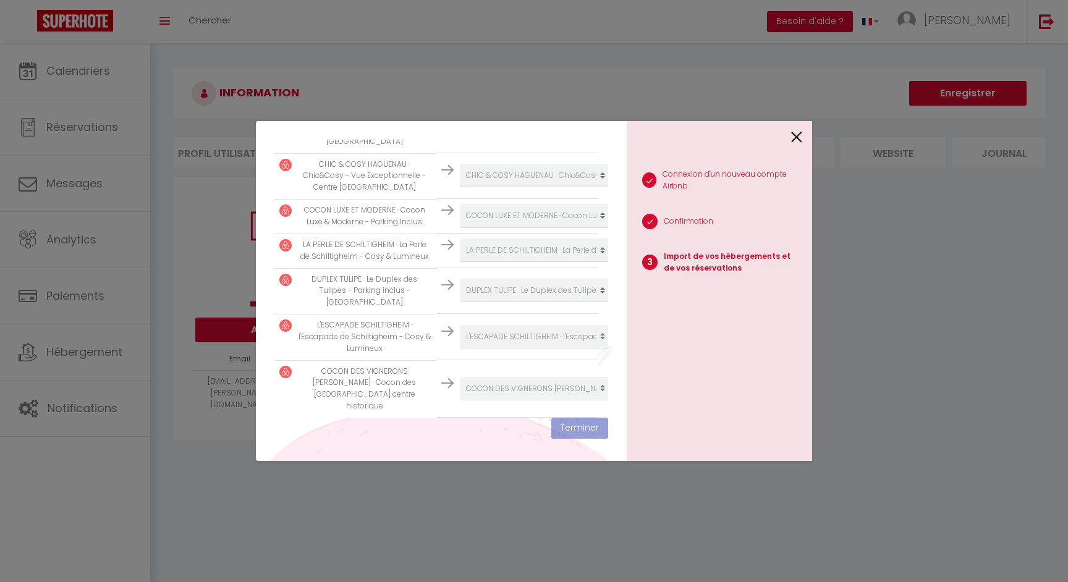
scroll to position [631, 0]
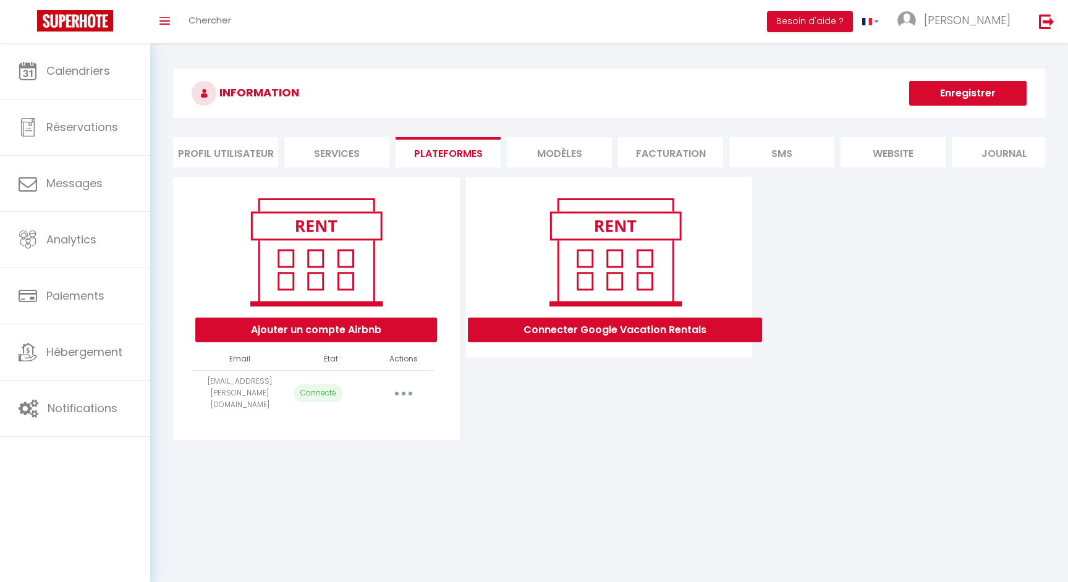
click at [398, 389] on button "button" at bounding box center [403, 393] width 35 height 20
click at [381, 455] on link "Reconnecter le compte" at bounding box center [349, 465] width 137 height 21
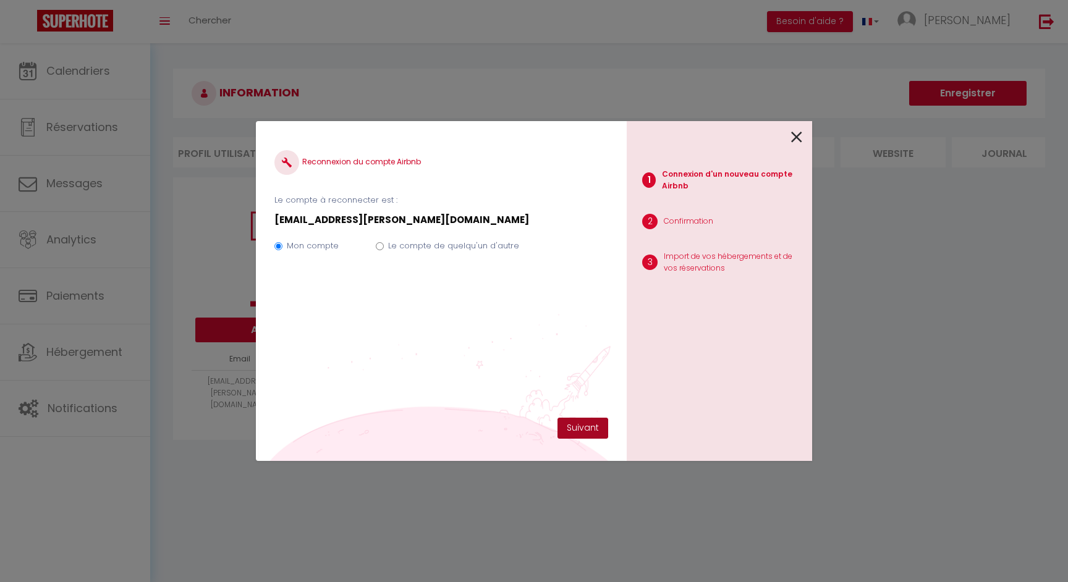
click at [579, 418] on button "Suivant" at bounding box center [582, 428] width 51 height 21
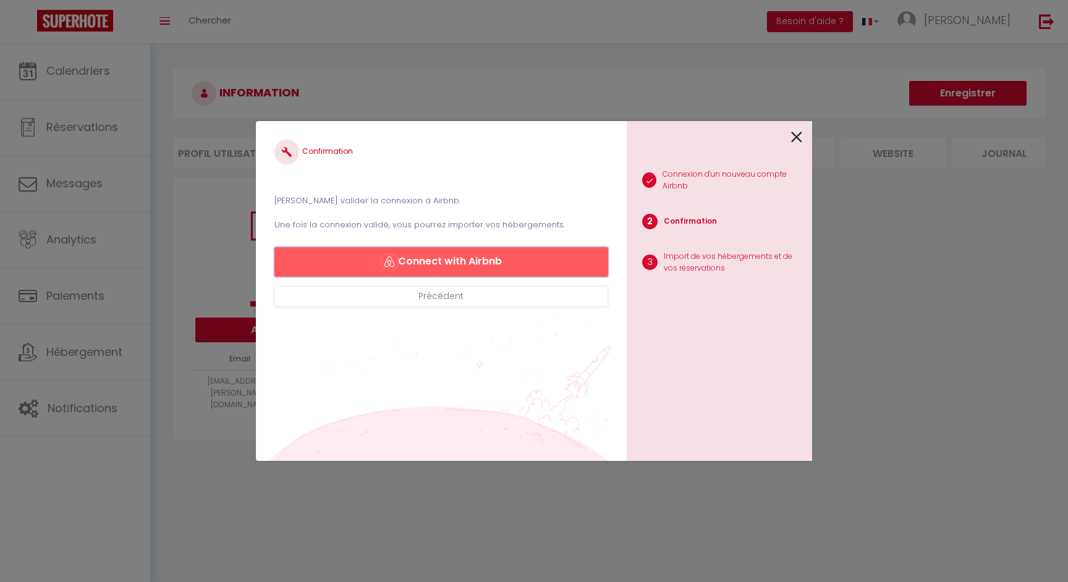
click at [499, 260] on button "Connect with Airbnb" at bounding box center [441, 262] width 334 height 30
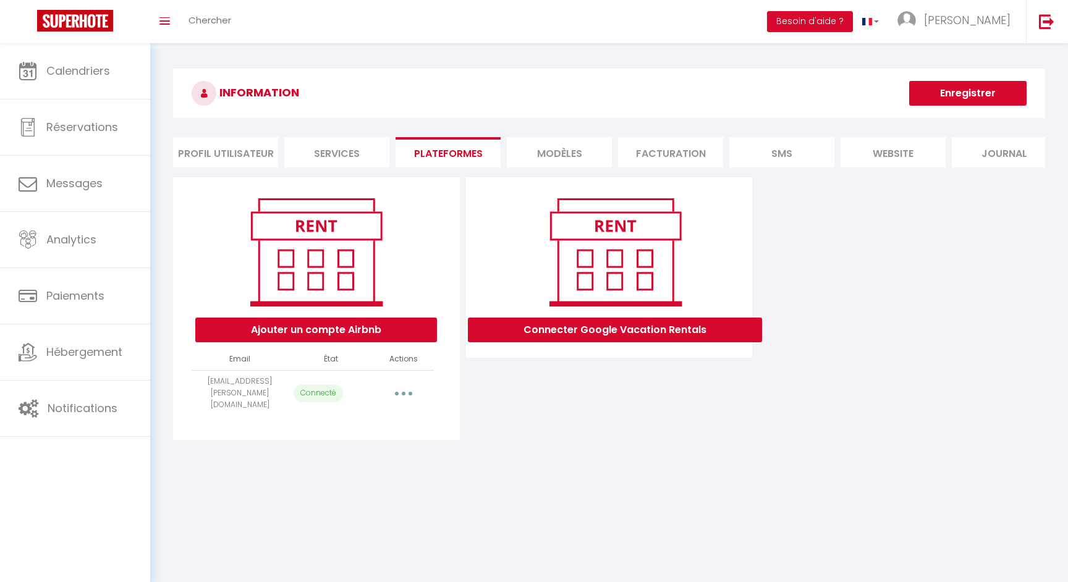
select select "64995"
select select
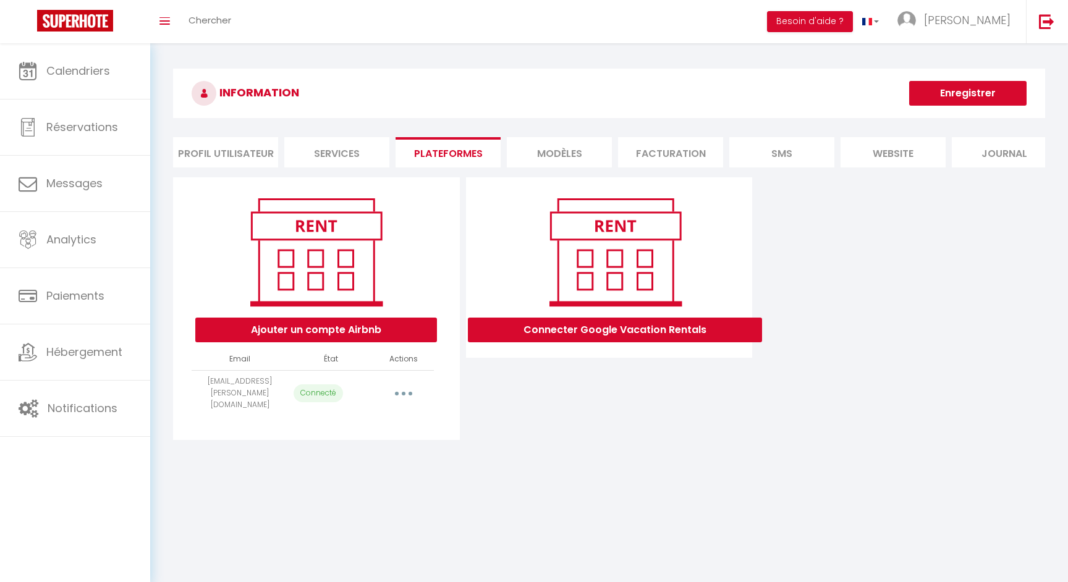
select select
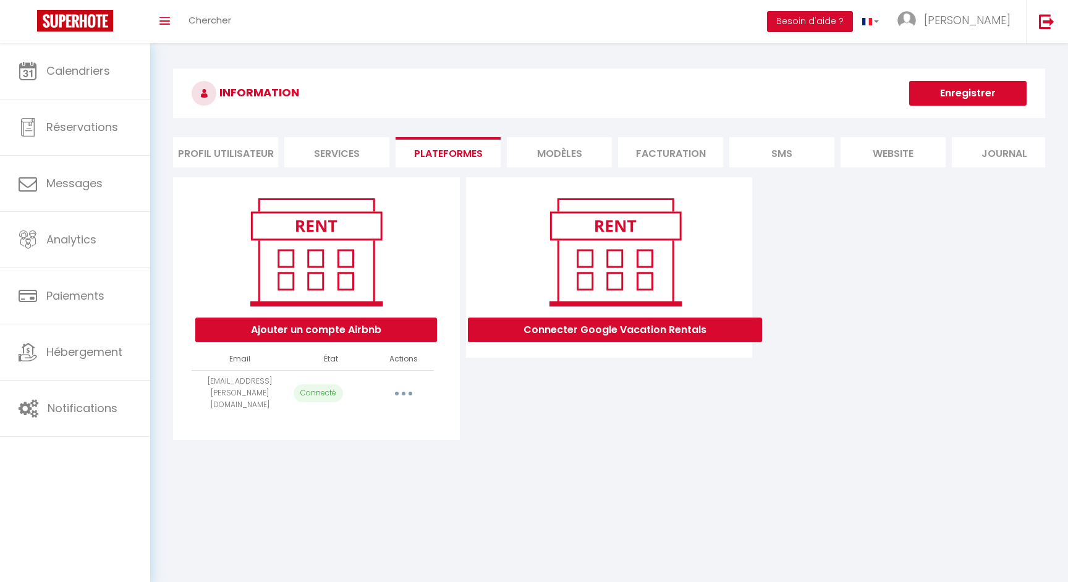
select select
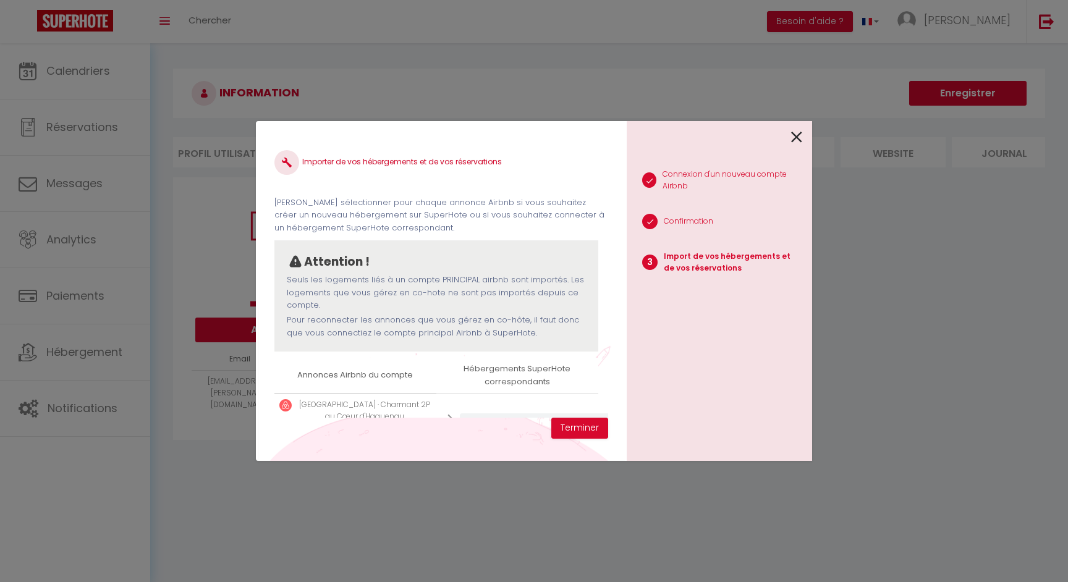
click at [795, 135] on icon at bounding box center [796, 137] width 11 height 19
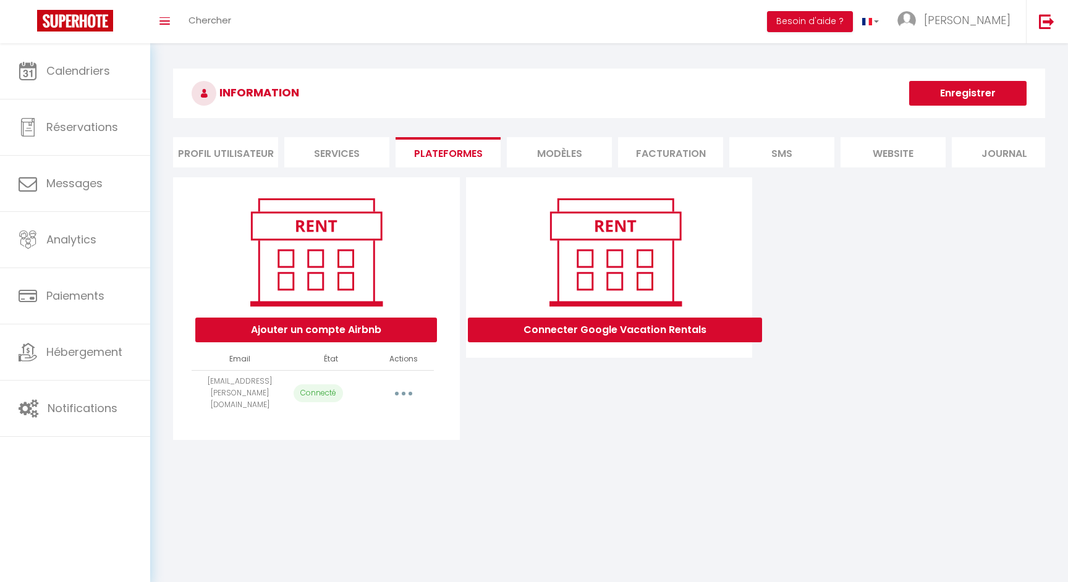
click at [405, 389] on button "button" at bounding box center [403, 393] width 35 height 20
click at [383, 462] on link "Reconnecter le compte" at bounding box center [349, 465] width 137 height 21
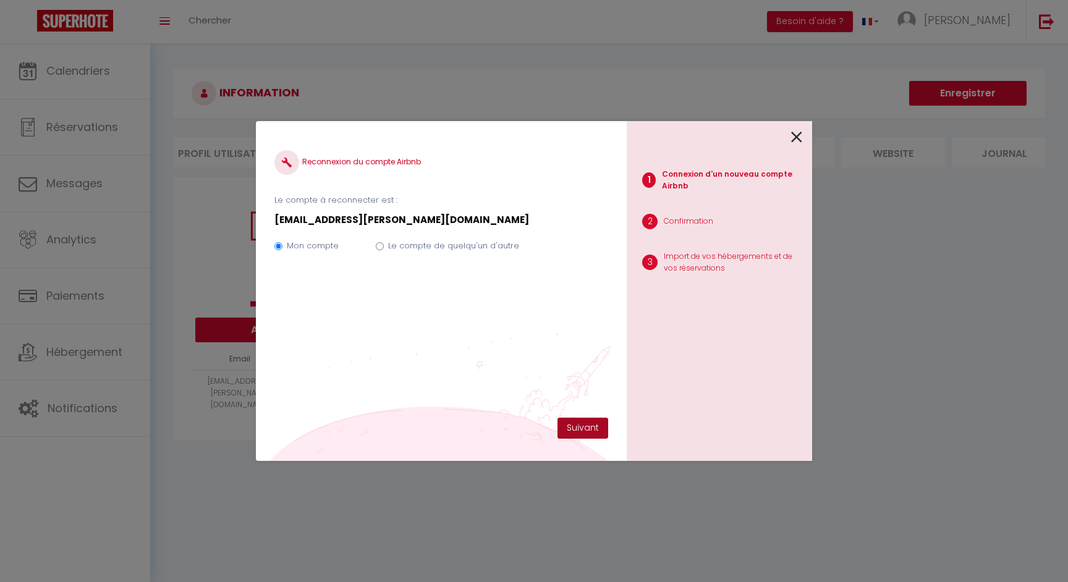
click at [570, 422] on button "Suivant" at bounding box center [582, 428] width 51 height 21
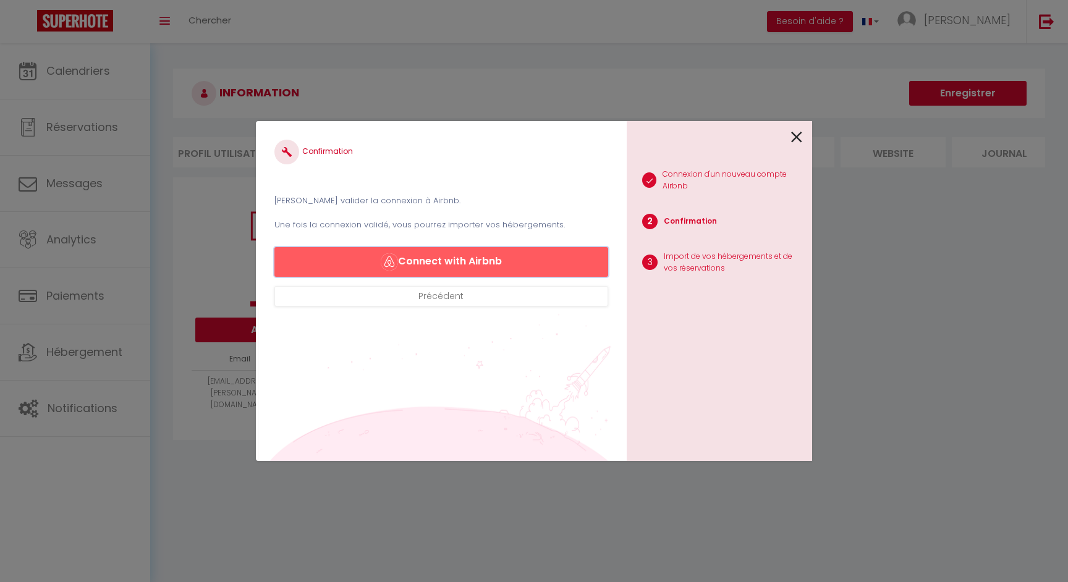
click at [494, 261] on button "Connect with Airbnb" at bounding box center [441, 262] width 334 height 30
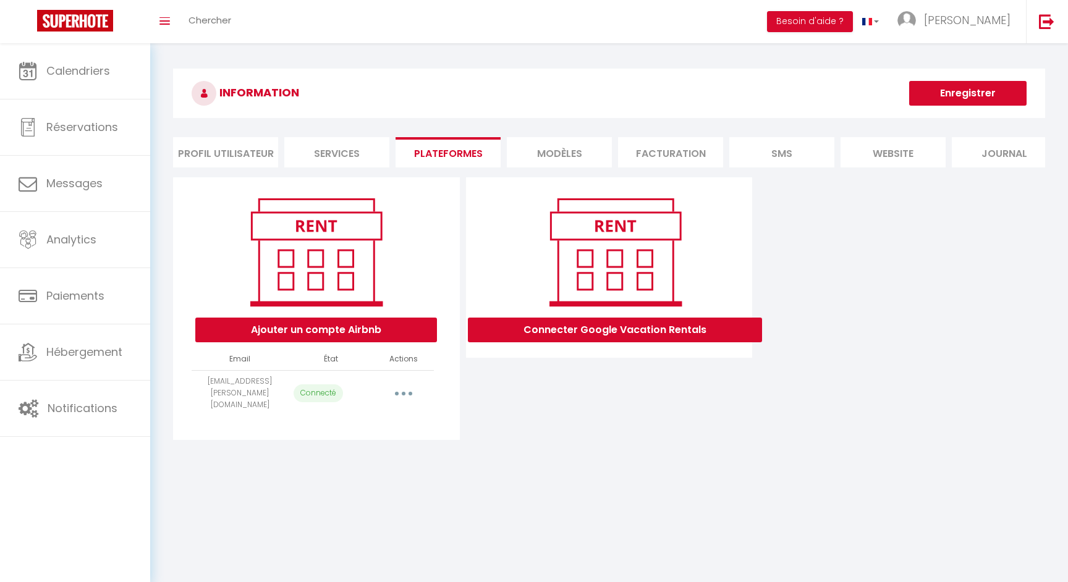
select select "64995"
select select "64996"
select select
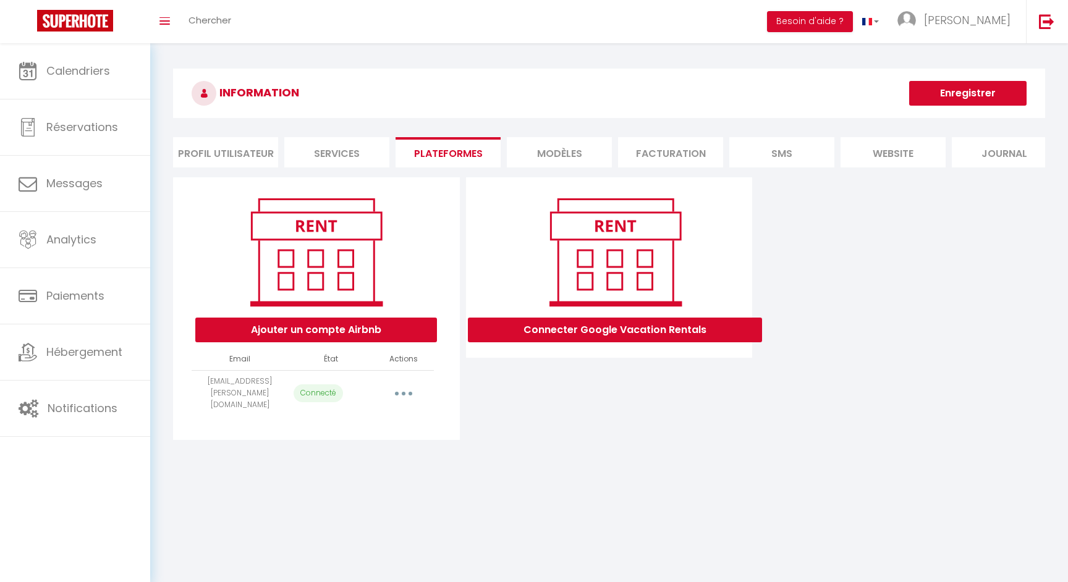
select select
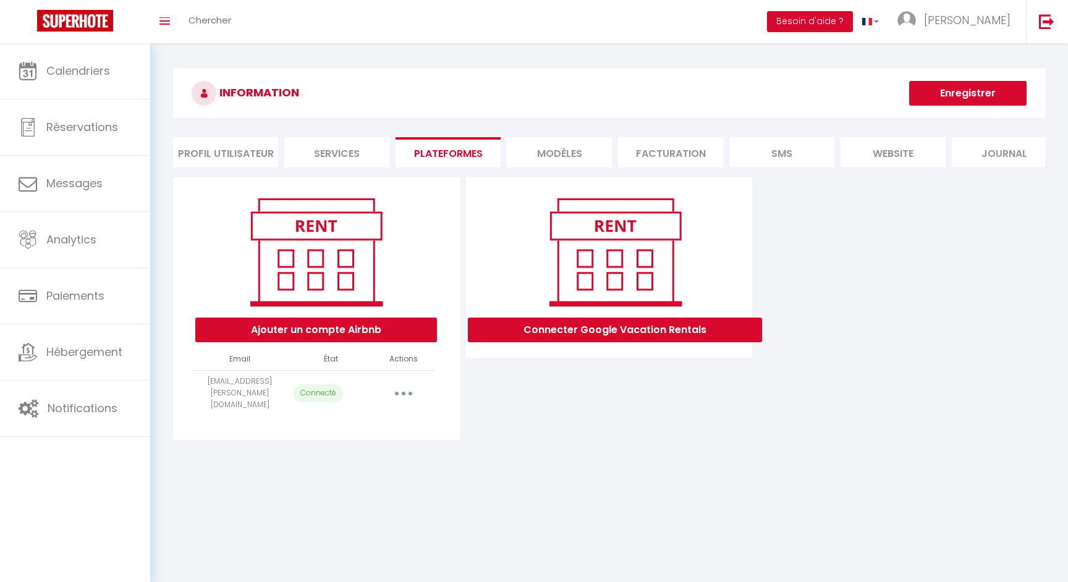
select select
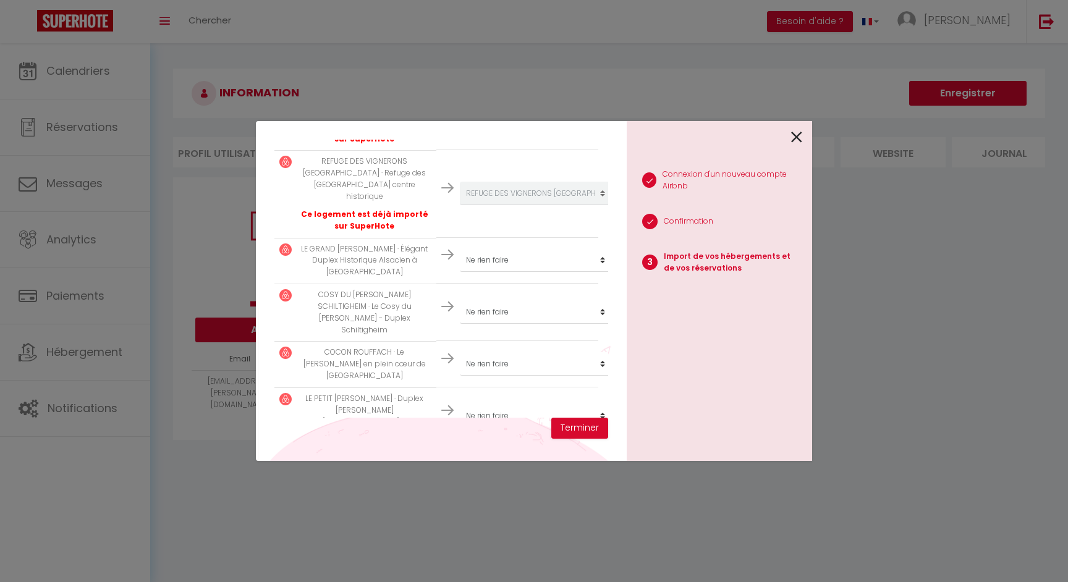
scroll to position [314, 0]
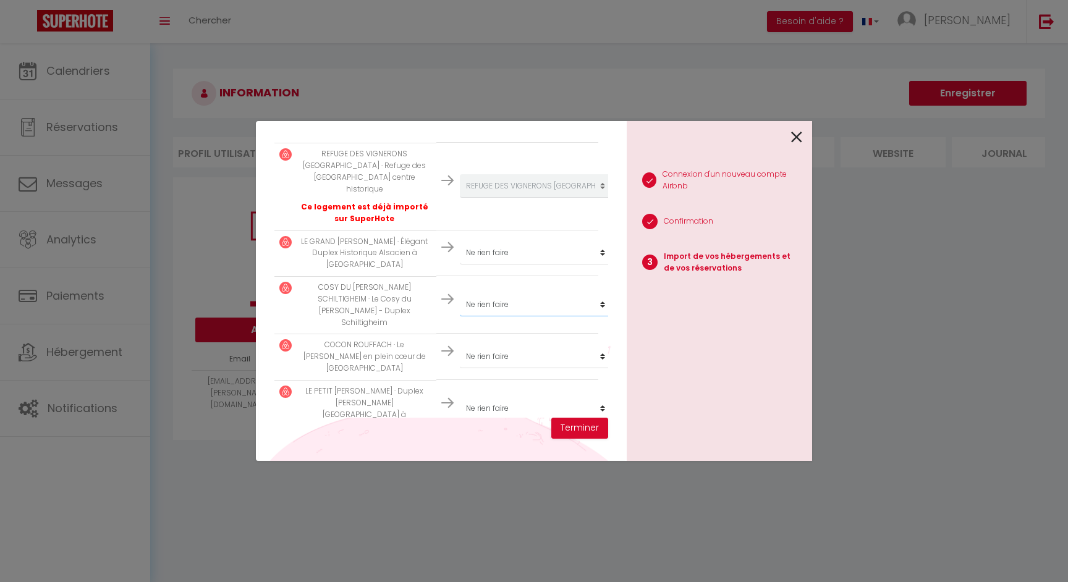
click at [497, 122] on select "Créer un nouveau hébergement Ne rien faire STUDIO RUE DU DÉPUTÉ D'HALLEZ · Le N…" at bounding box center [536, 110] width 152 height 23
select select "64998"
click at [583, 427] on button "Terminer" at bounding box center [579, 428] width 57 height 21
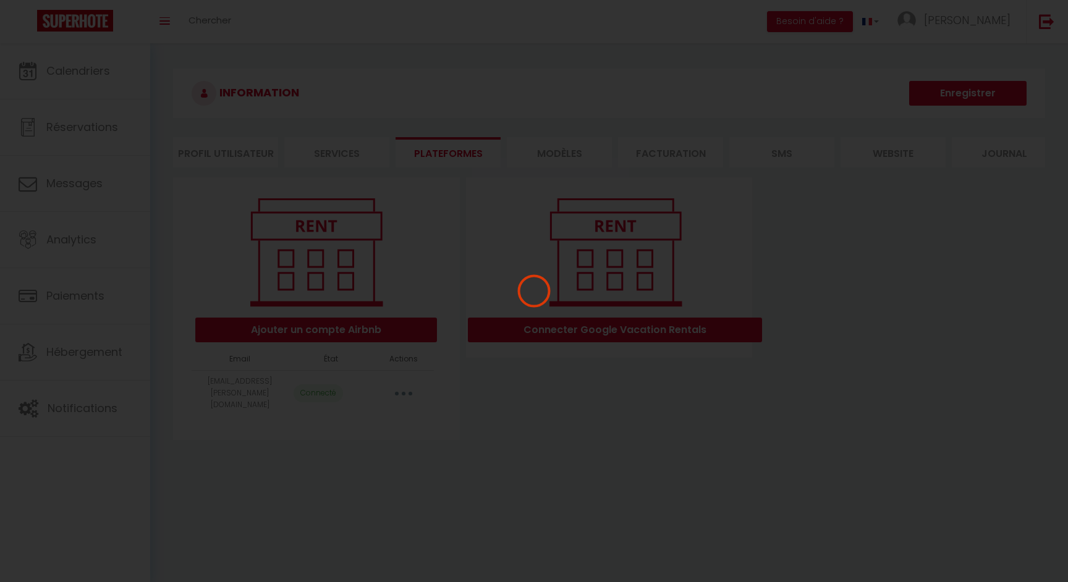
scroll to position [0, 0]
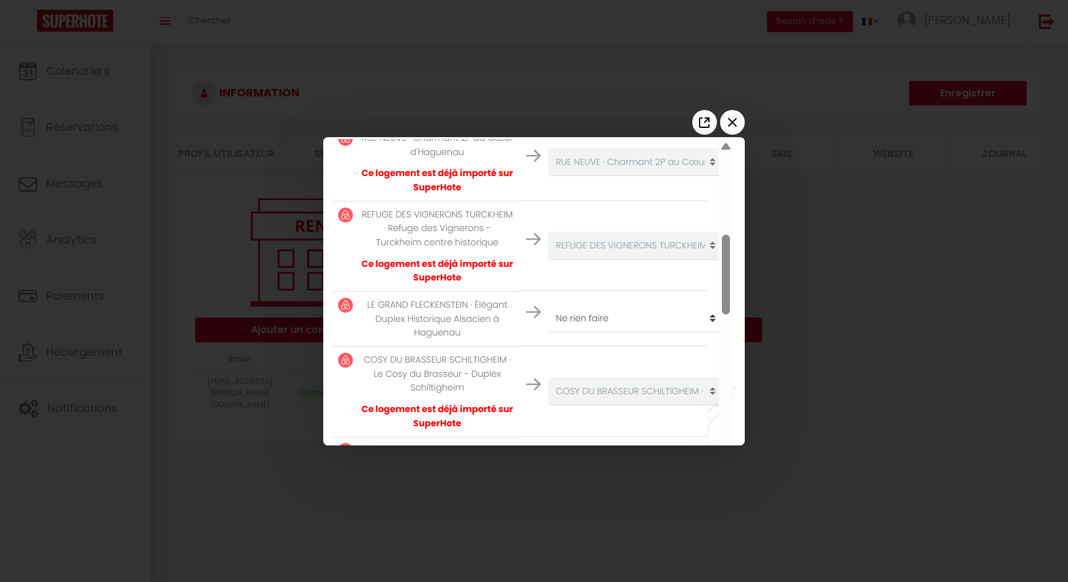
click at [897, 418] on div at bounding box center [534, 291] width 1068 height 582
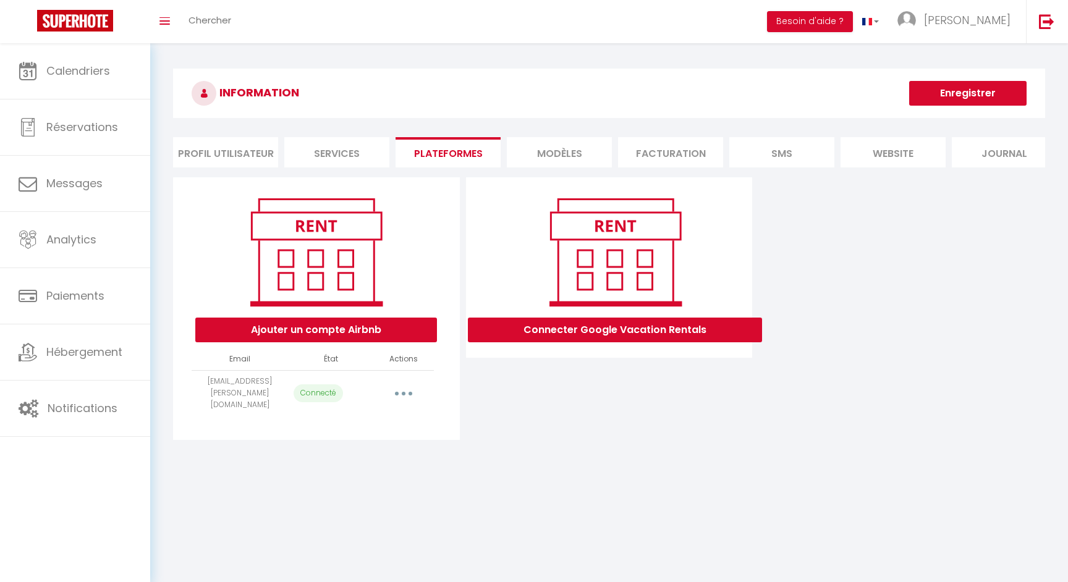
click at [402, 392] on icon "button" at bounding box center [404, 394] width 4 height 4
click at [377, 457] on link "Reconnecter le compte" at bounding box center [349, 465] width 137 height 21
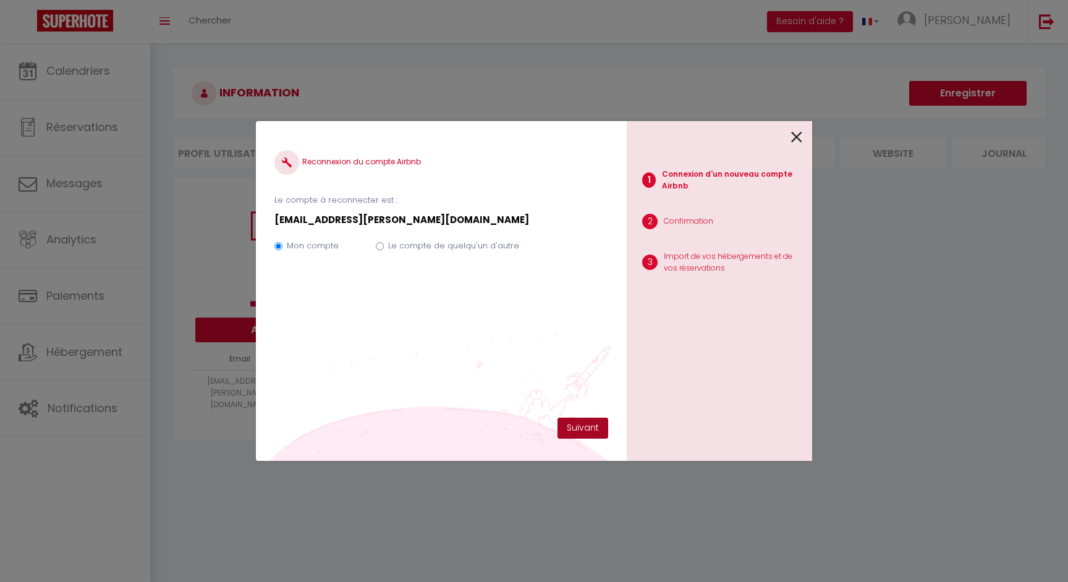
click at [580, 418] on button "Suivant" at bounding box center [582, 428] width 51 height 21
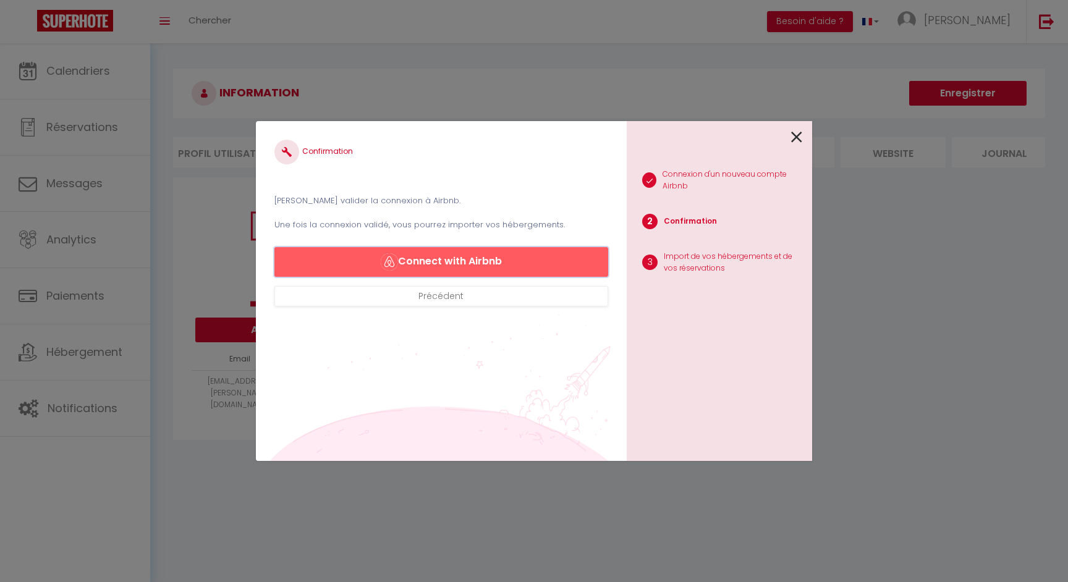
click at [525, 261] on button "Connect with Airbnb" at bounding box center [441, 262] width 334 height 30
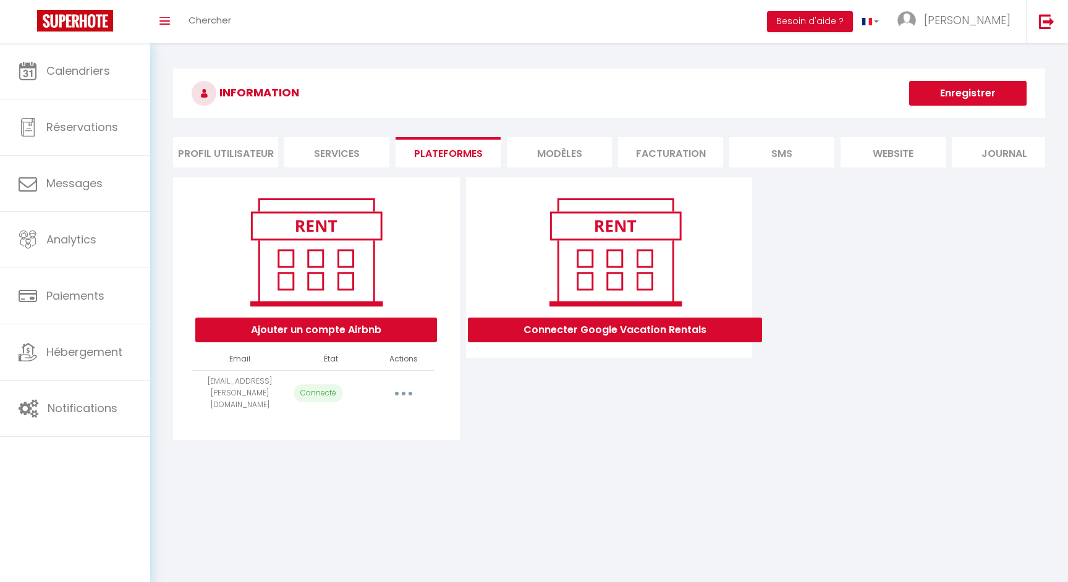
select select "64995"
select select "64996"
select select
select select "64998"
select select
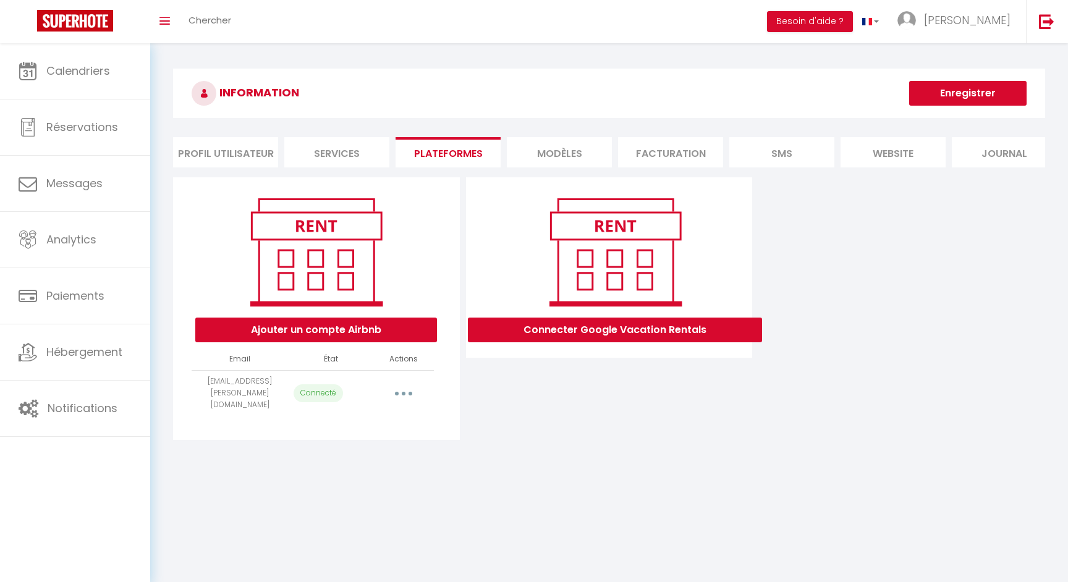
select select
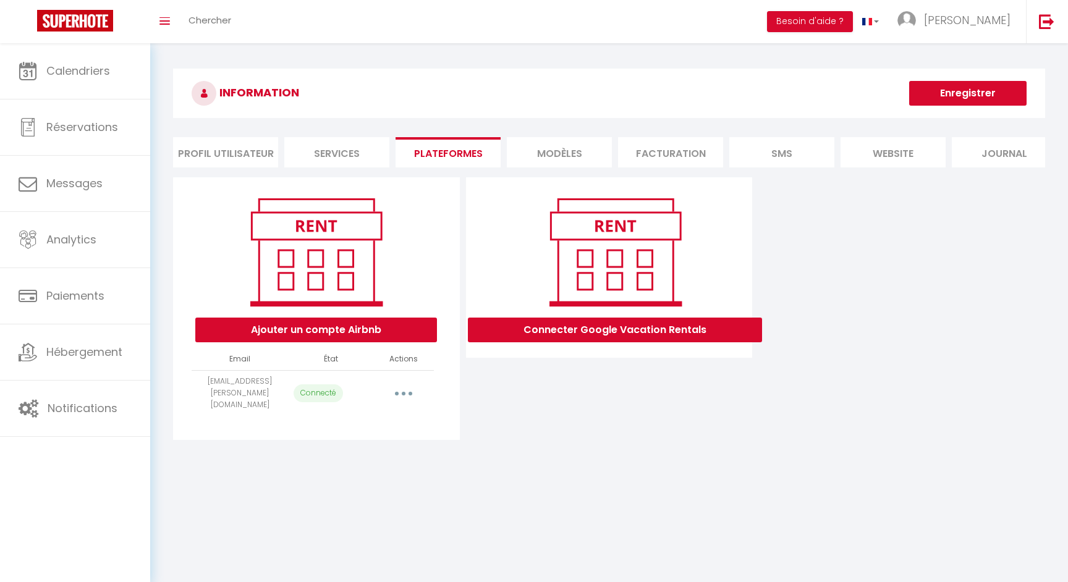
select select
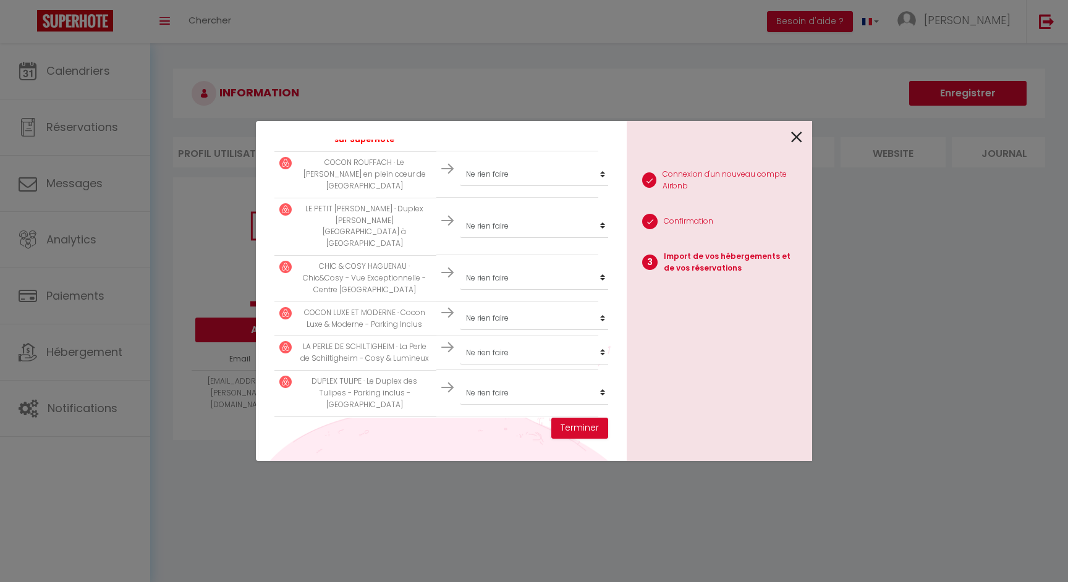
scroll to position [497, 0]
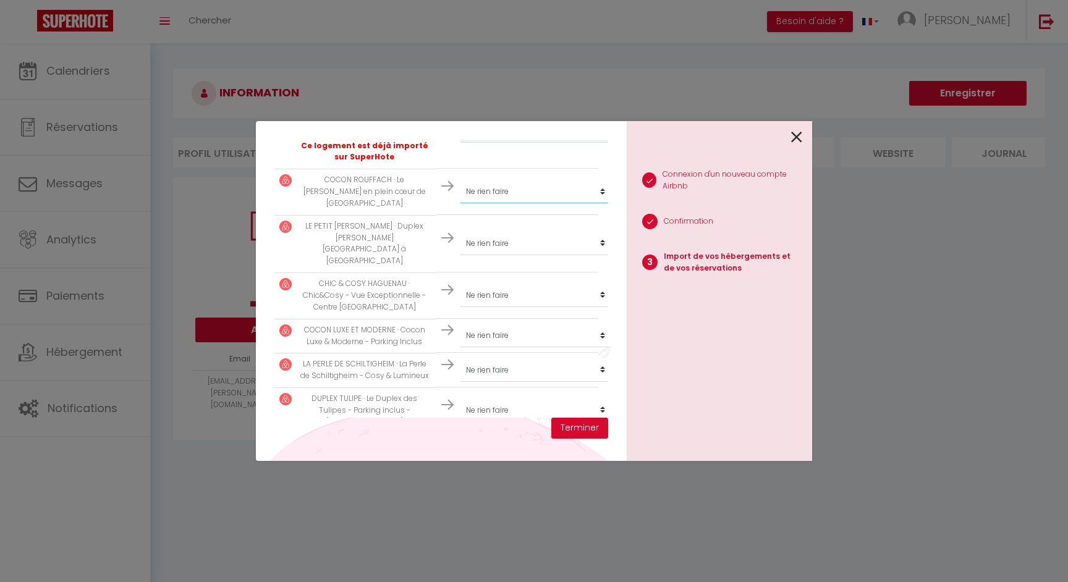
select select "64999"
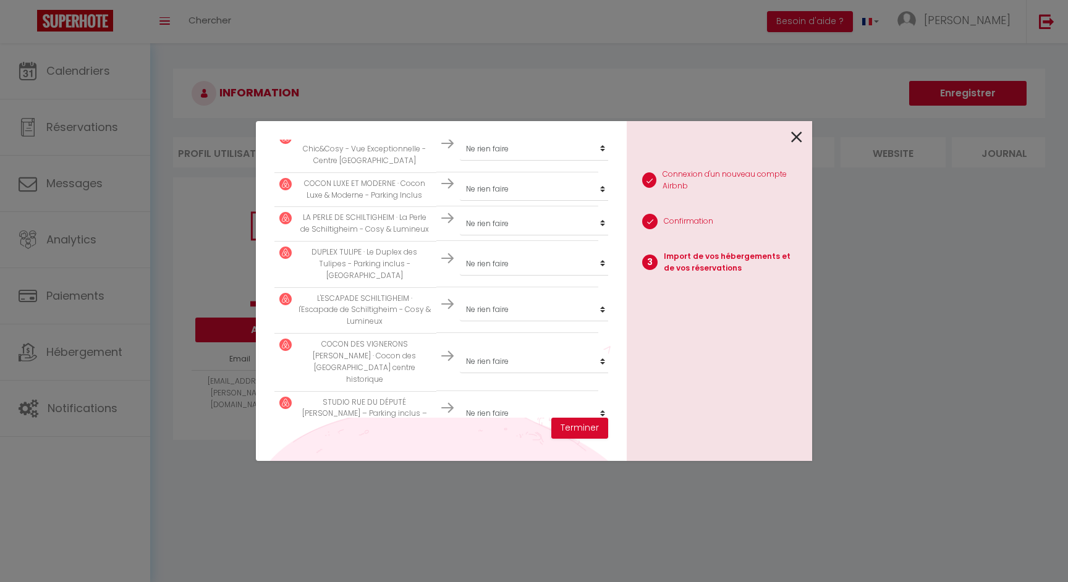
scroll to position [660, 0]
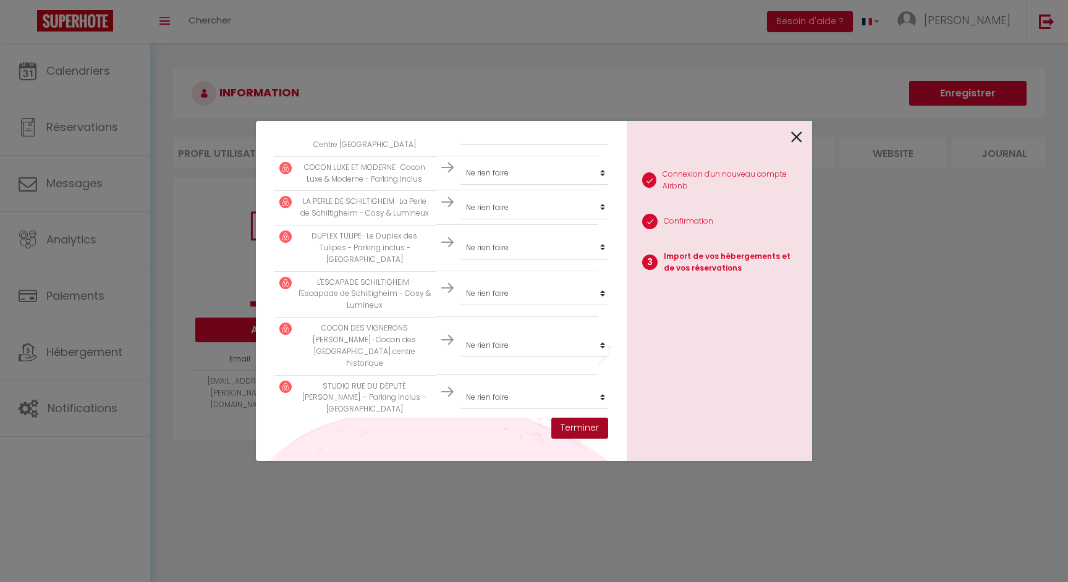
click at [578, 425] on button "Terminer" at bounding box center [579, 428] width 57 height 21
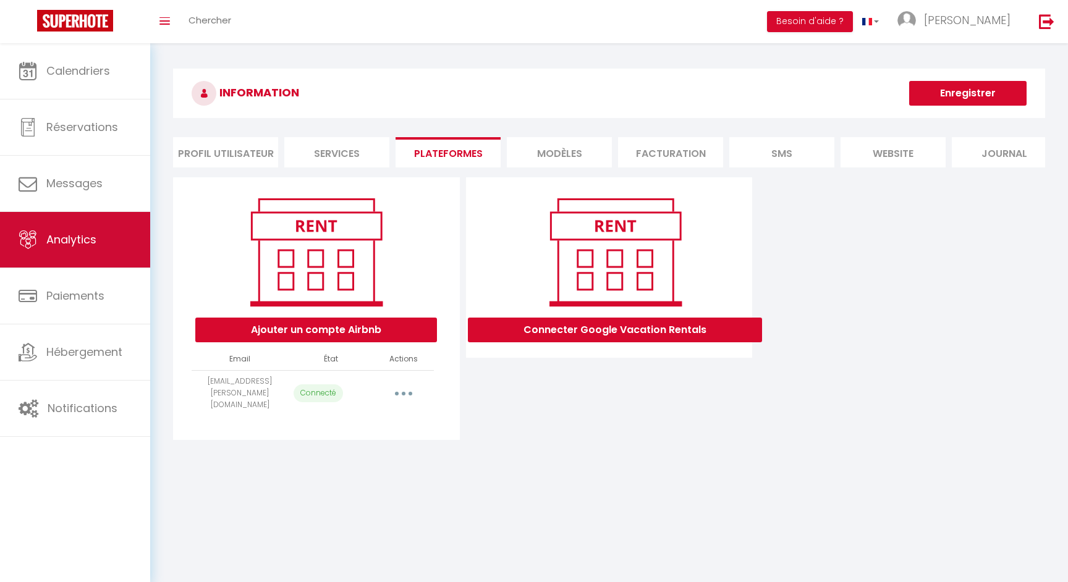
click at [26, 238] on icon at bounding box center [28, 239] width 19 height 19
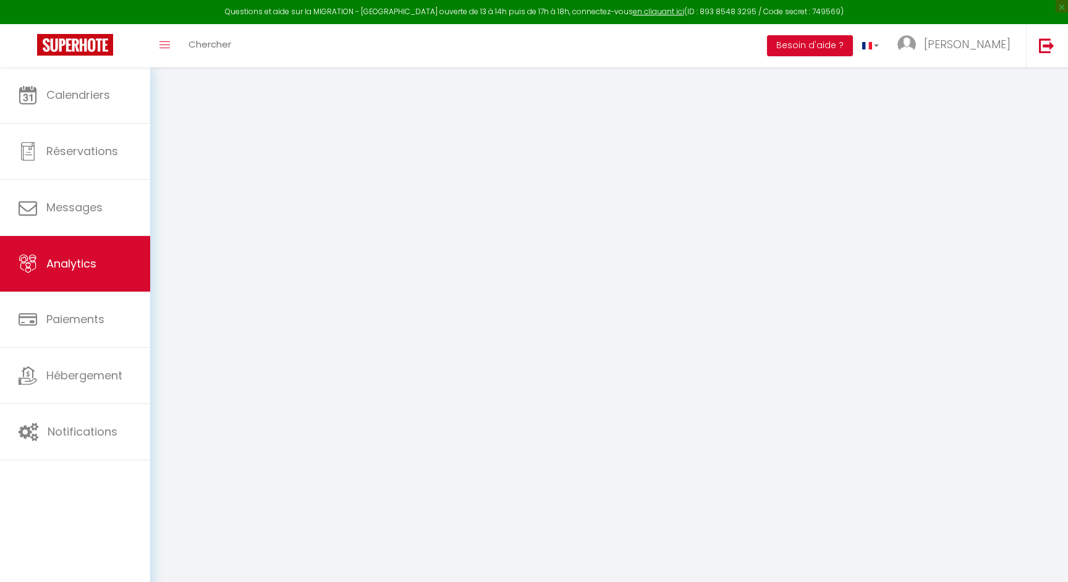
select select "2025"
select select "8"
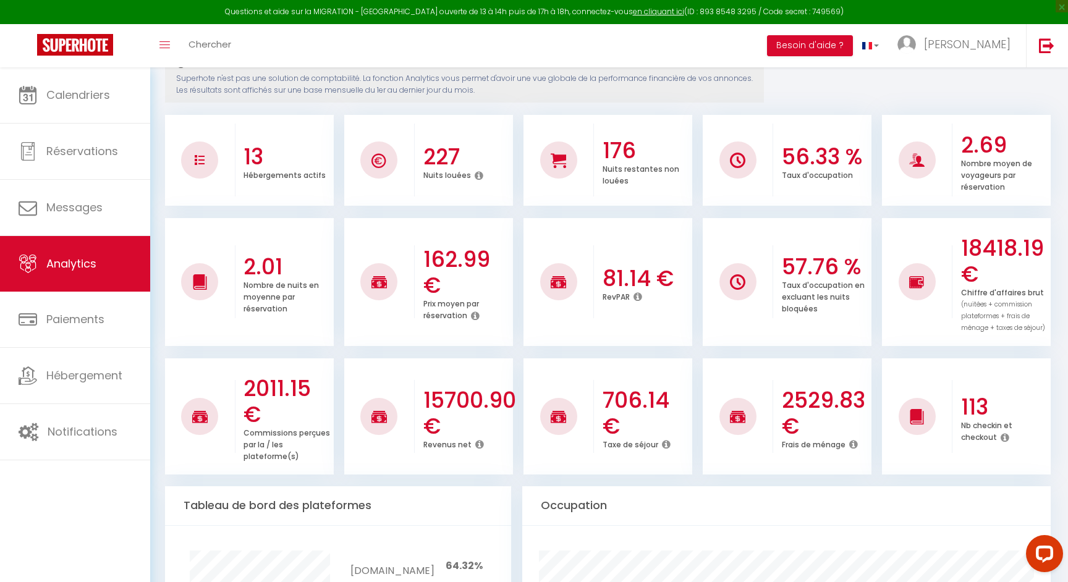
scroll to position [152, 0]
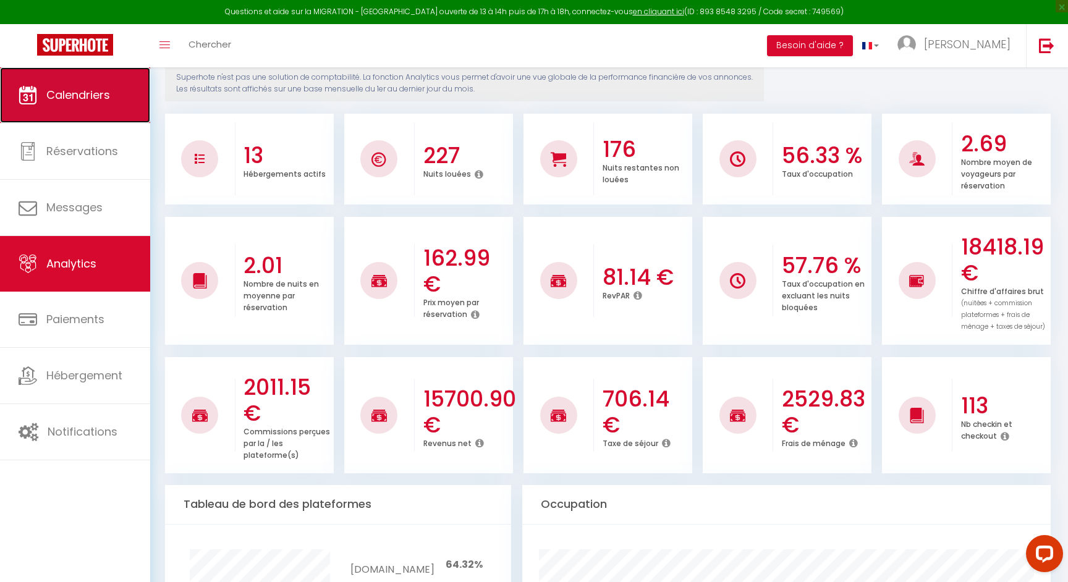
click at [114, 104] on link "Calendriers" at bounding box center [75, 95] width 150 height 56
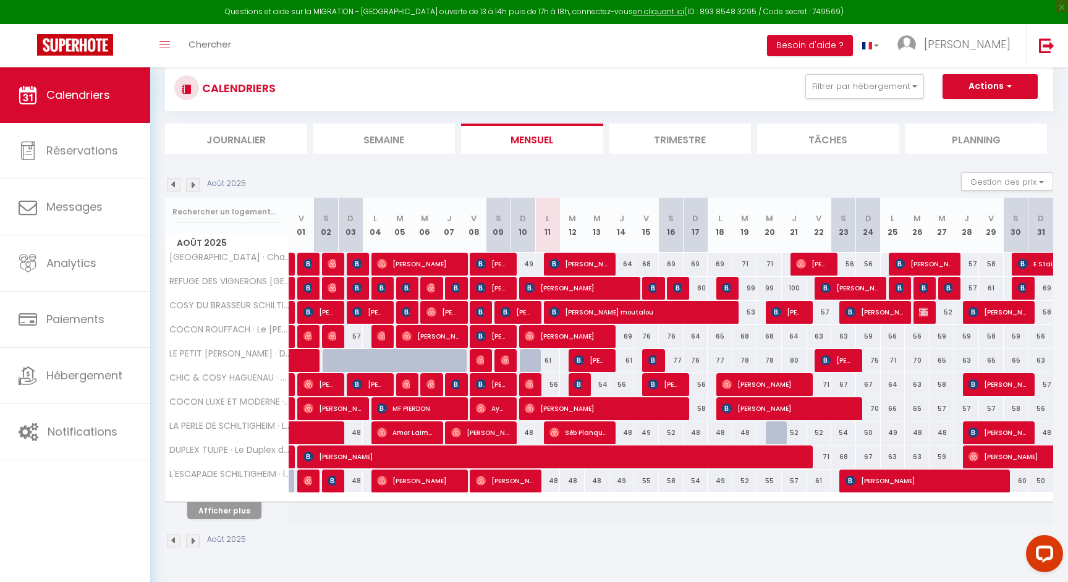
scroll to position [30, 0]
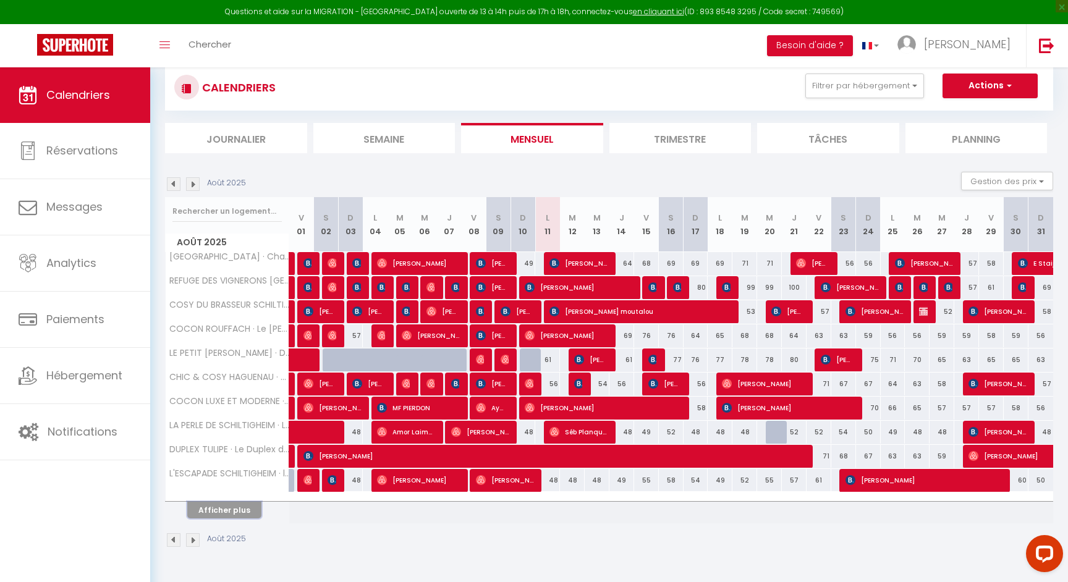
click at [227, 514] on button "Afficher plus" at bounding box center [224, 510] width 74 height 17
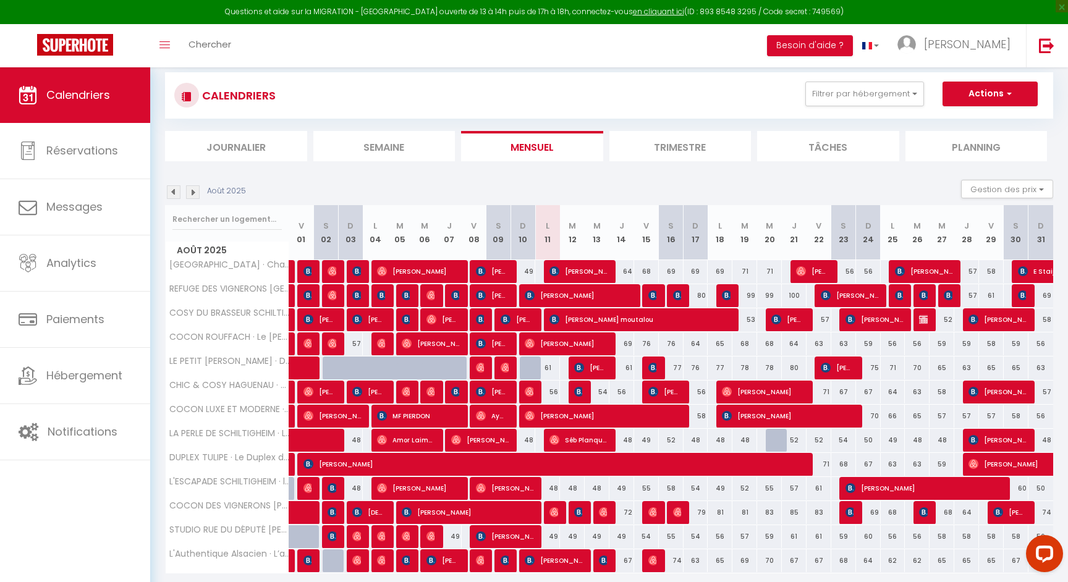
scroll to position [67, 0]
